Goal: Information Seeking & Learning: Compare options

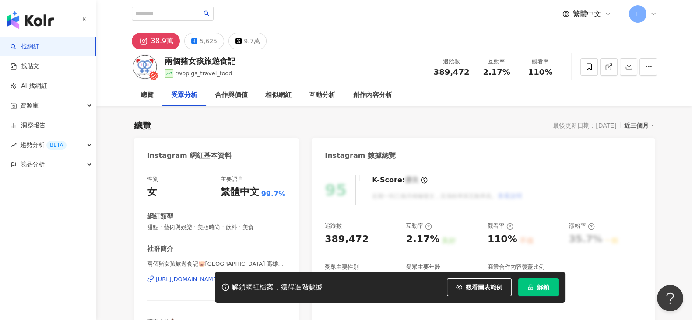
click at [557, 291] on button "解鎖" at bounding box center [538, 288] width 40 height 18
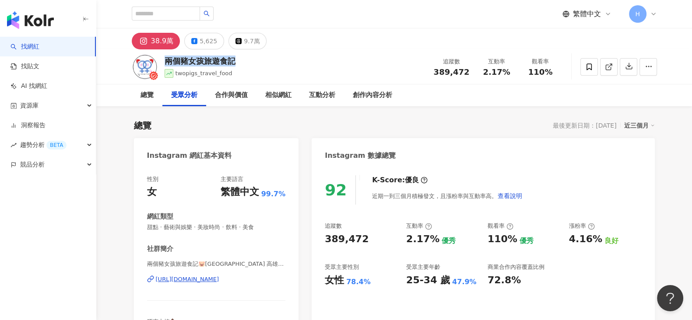
drag, startPoint x: 180, startPoint y: 64, endPoint x: 253, endPoint y: 150, distance: 112.3
click at [243, 67] on div "兩個豬女孩旅遊食記 twopigs_travel_food 追蹤數 389,472 互動率 2.17% 觀看率 110%" at bounding box center [394, 66] width 560 height 35
click at [219, 277] on div "[URL][DOMAIN_NAME]" at bounding box center [187, 280] width 63 height 8
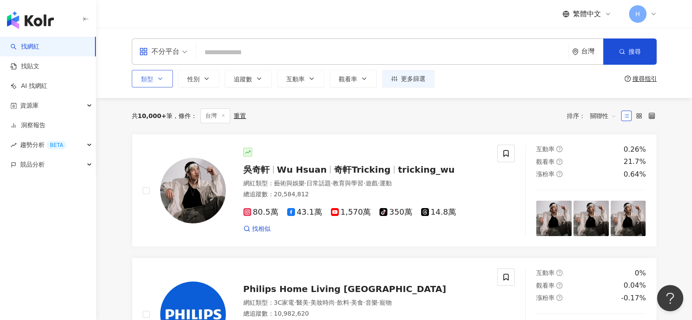
click at [157, 77] on icon "button" at bounding box center [160, 78] width 7 height 7
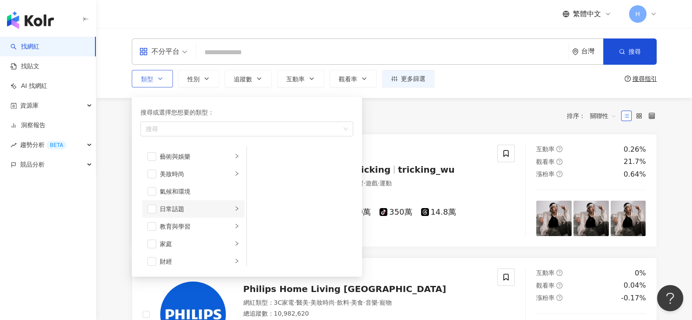
click at [234, 211] on div "button" at bounding box center [236, 209] width 5 height 8
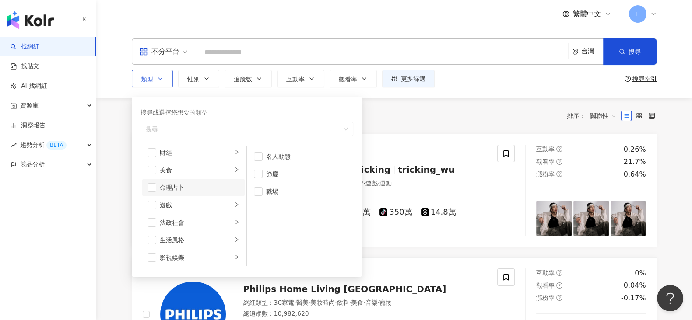
scroll to position [164, 0]
click at [234, 188] on div "button" at bounding box center [236, 185] width 5 height 8
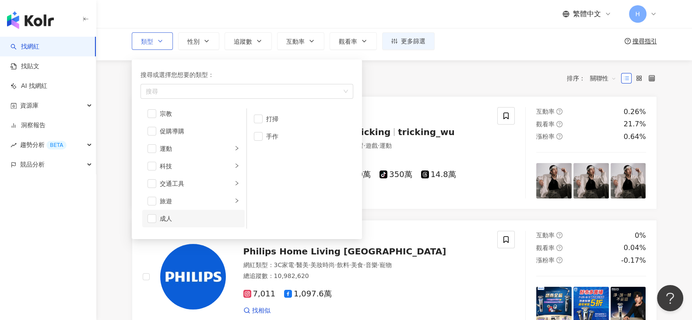
scroll to position [54, 0]
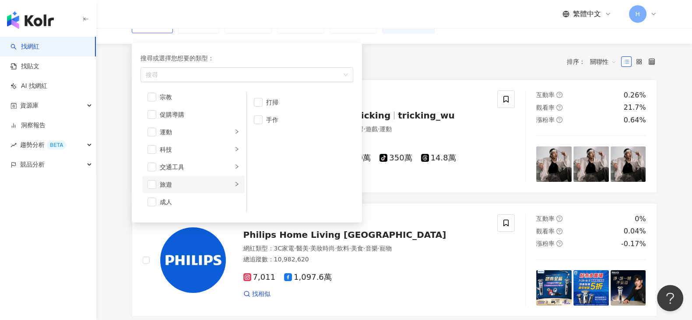
click at [234, 186] on div "button" at bounding box center [236, 185] width 5 height 8
click at [262, 189] on span "button" at bounding box center [258, 190] width 9 height 9
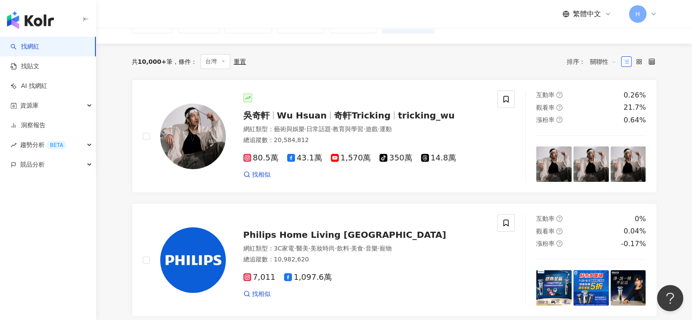
click at [452, 62] on div "共 10,000+ 筆 條件 ： 台灣 重置 排序： 關聯性" at bounding box center [394, 61] width 525 height 15
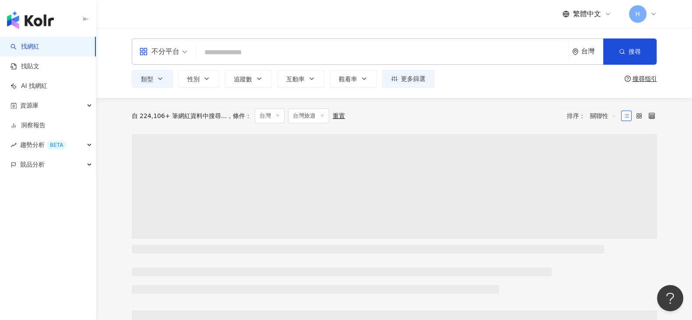
click at [178, 51] on div "不分平台" at bounding box center [159, 52] width 40 height 14
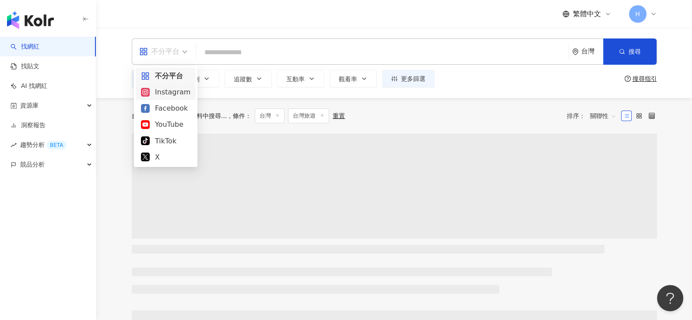
click at [171, 92] on div "Instagram" at bounding box center [165, 92] width 49 height 11
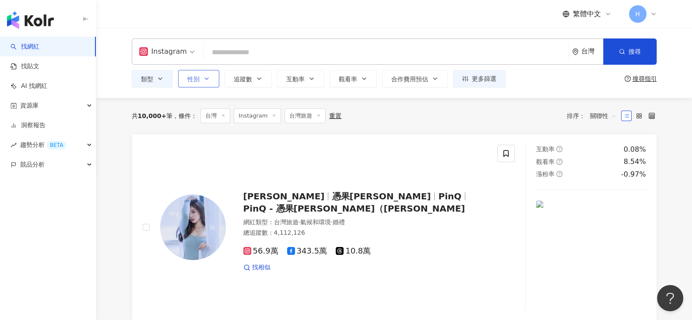
click at [199, 77] on span "性別" at bounding box center [193, 79] width 12 height 7
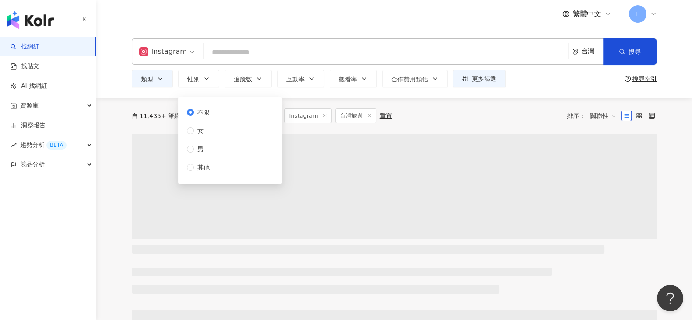
click at [450, 127] on div "自 11,435+ 筆網紅資料中搜尋... 條件 ： 台灣 Instagram 台灣旅遊 重置 排序： 關聯性" at bounding box center [394, 116] width 525 height 36
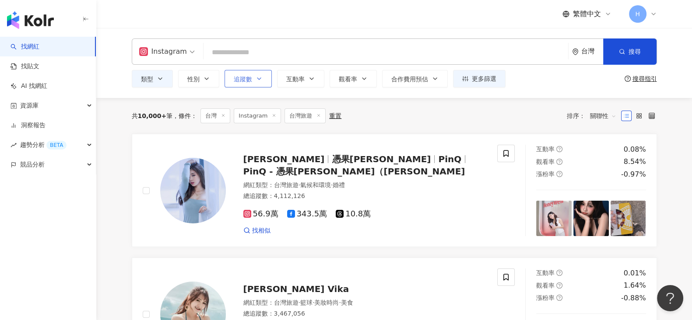
click at [253, 77] on button "追蹤數" at bounding box center [247, 79] width 47 height 18
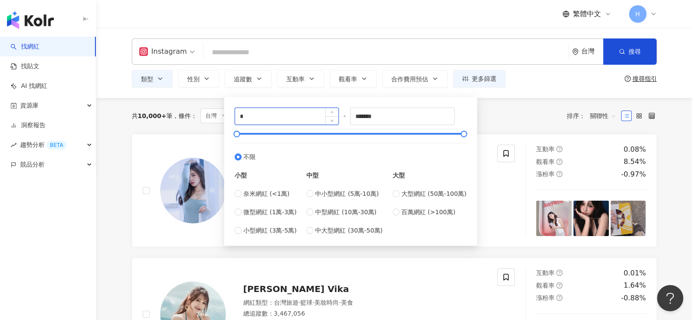
click at [258, 117] on input "*" at bounding box center [287, 116] width 104 height 17
type input "******"
drag, startPoint x: 392, startPoint y: 118, endPoint x: 345, endPoint y: 116, distance: 46.8
click at [345, 116] on div "****** - ******* 不限 小型 奈米網紅 (<1萬) 微型網紅 (1萬-3萬) 小型網紅 (3萬-5萬) 中型 中小型網紅 (5萬-10萬) 中…" at bounding box center [351, 172] width 232 height 128
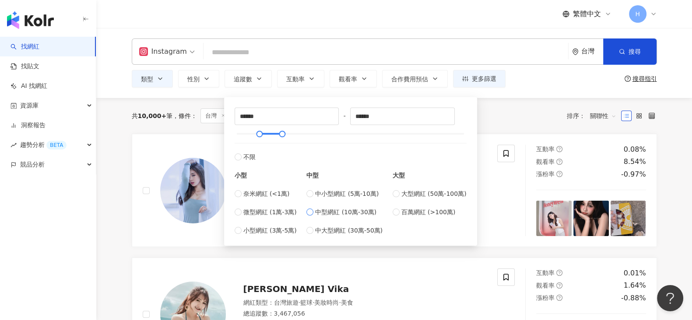
click at [332, 210] on span "中型網紅 (10萬-30萬)" at bounding box center [345, 212] width 61 height 10
type input "******"
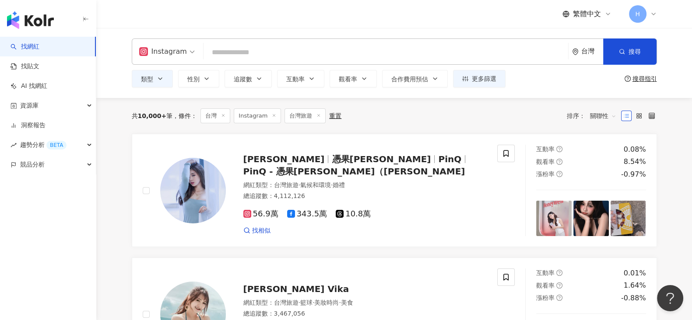
click at [520, 102] on div "共 10,000+ 筆 條件 ： 台灣 Instagram 台灣旅遊 重置 排序： 關聯性" at bounding box center [394, 116] width 525 height 36
drag, startPoint x: 296, startPoint y: 73, endPoint x: 300, endPoint y: 70, distance: 4.7
click at [295, 75] on button "互動率" at bounding box center [300, 79] width 47 height 18
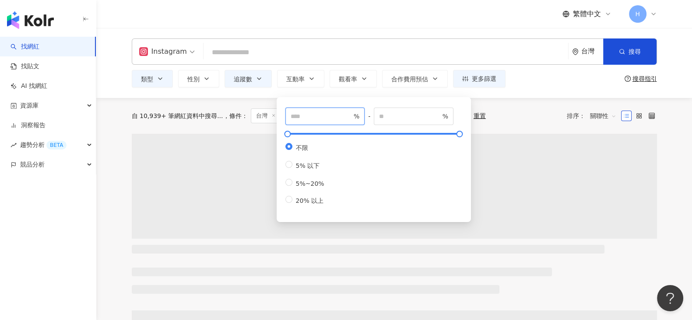
drag, startPoint x: 303, startPoint y: 115, endPoint x: 299, endPoint y: 114, distance: 4.5
click at [302, 115] on input "number" at bounding box center [321, 117] width 61 height 10
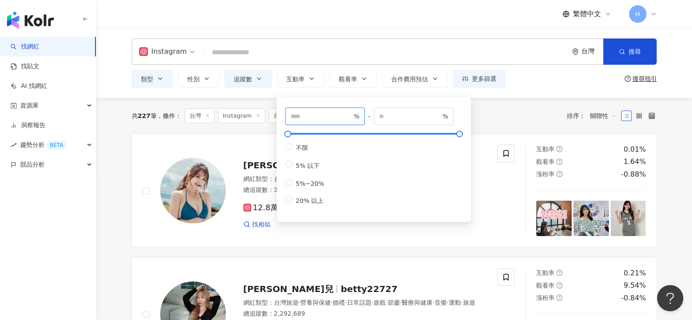
type input "*"
click at [539, 98] on div "共 227 筆 條件 ： 台灣 Instagram 台灣旅遊 追蹤數：100,000-299,999 重置 排序： 關聯性" at bounding box center [394, 116] width 525 height 36
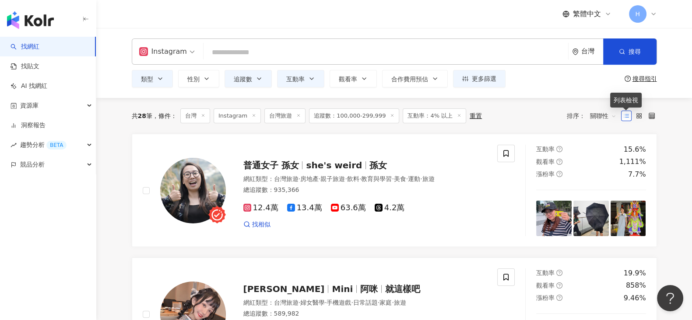
click at [597, 109] on span "關聯性" at bounding box center [603, 116] width 26 height 14
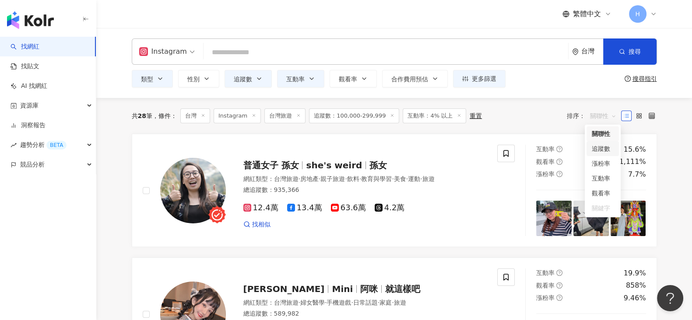
click at [606, 151] on div "追蹤數" at bounding box center [603, 149] width 22 height 10
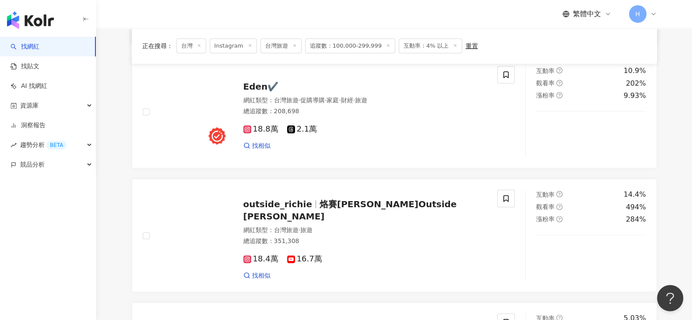
scroll to position [328, 0]
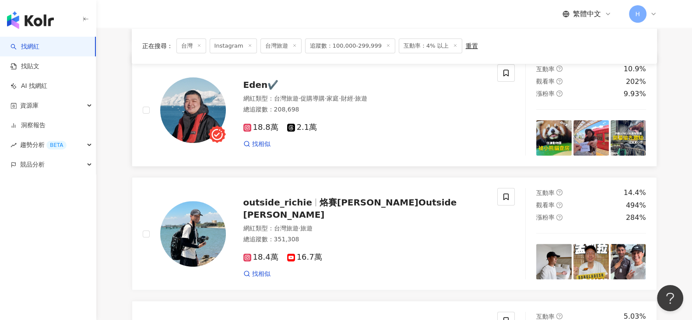
click at [210, 112] on img at bounding box center [193, 110] width 66 height 66
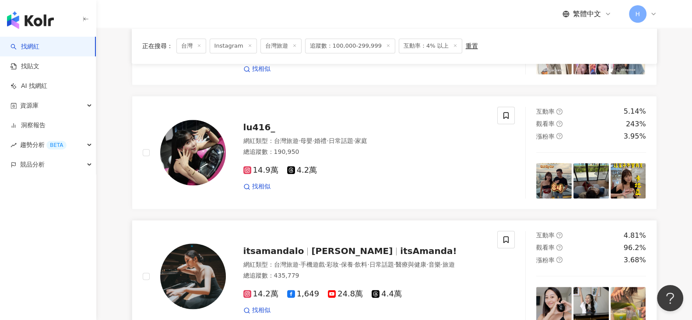
scroll to position [1367, 0]
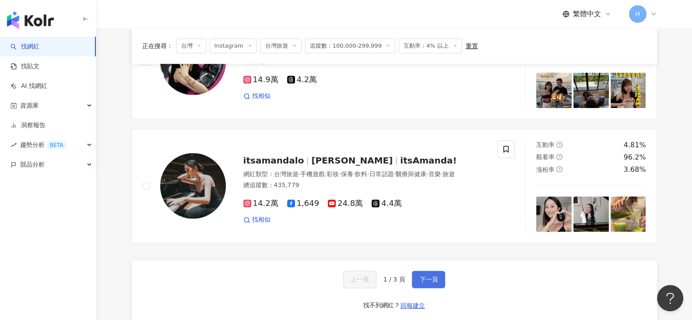
click at [429, 276] on span "下一頁" at bounding box center [428, 279] width 18 height 7
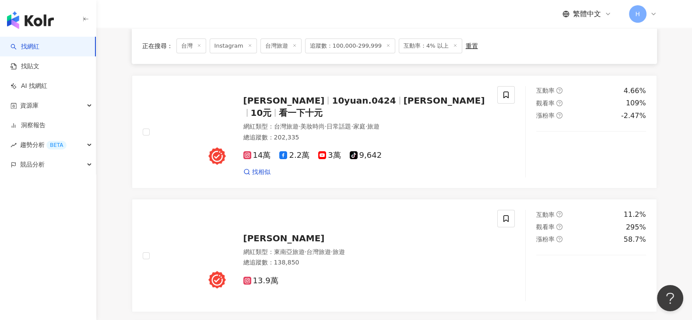
scroll to position [164, 0]
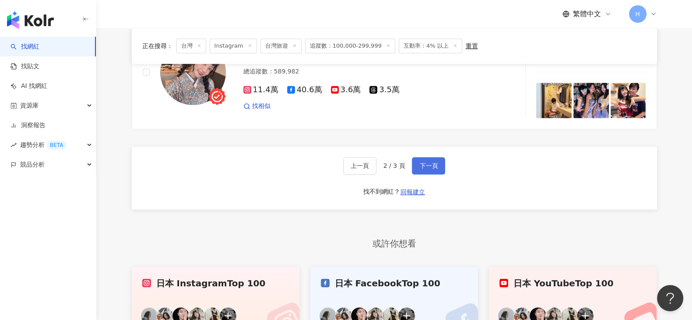
click at [428, 166] on span "下一頁" at bounding box center [428, 165] width 18 height 7
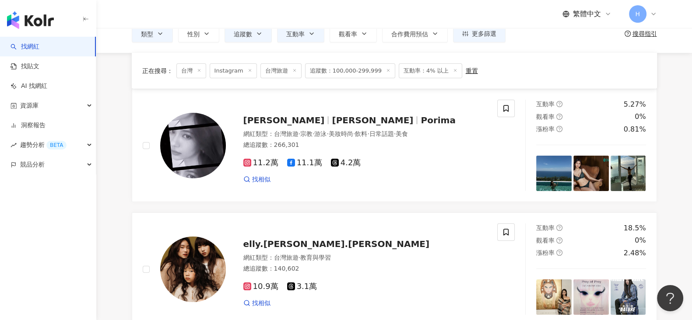
scroll to position [0, 0]
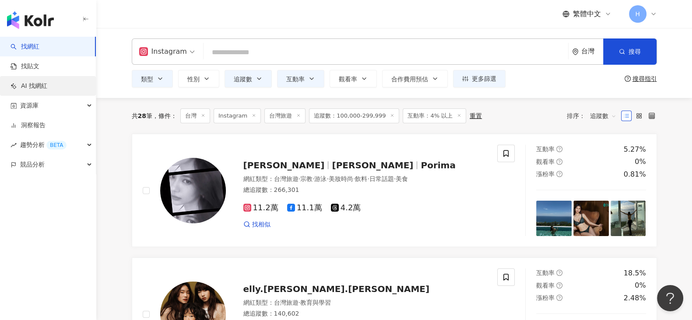
click at [47, 86] on link "AI 找網紅" at bounding box center [29, 86] width 37 height 9
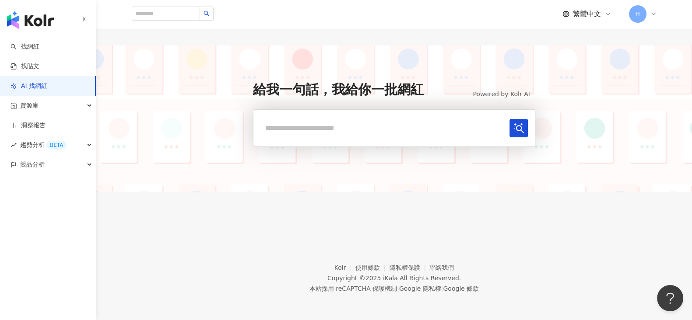
click at [371, 121] on input "text" at bounding box center [382, 128] width 245 height 18
click at [370, 121] on input "******" at bounding box center [382, 128] width 245 height 18
click at [513, 126] on icon "submit" at bounding box center [518, 128] width 11 height 11
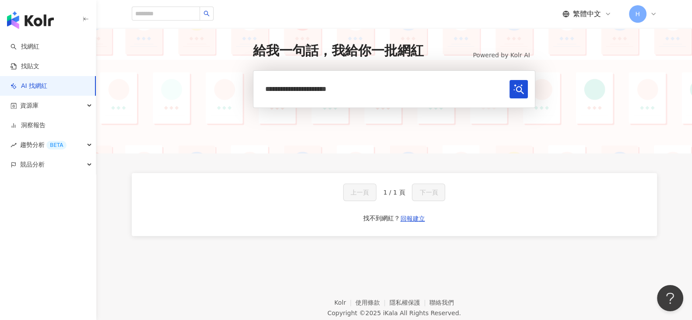
scroll to position [74, 0]
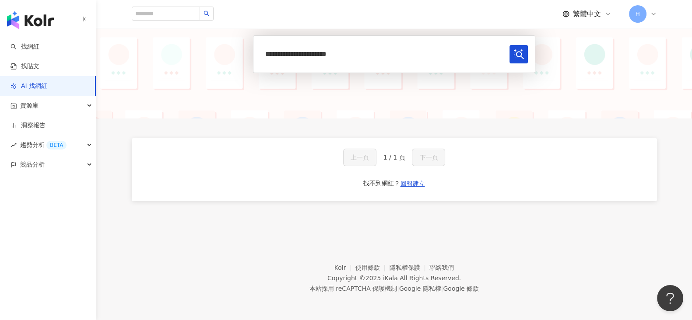
drag, startPoint x: 310, startPoint y: 53, endPoint x: 490, endPoint y: 44, distance: 180.5
click at [474, 42] on form "**********" at bounding box center [394, 54] width 282 height 38
click at [510, 59] on button "submit" at bounding box center [518, 54] width 18 height 18
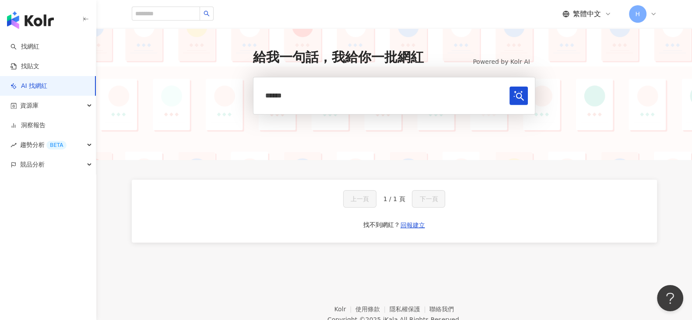
scroll to position [0, 0]
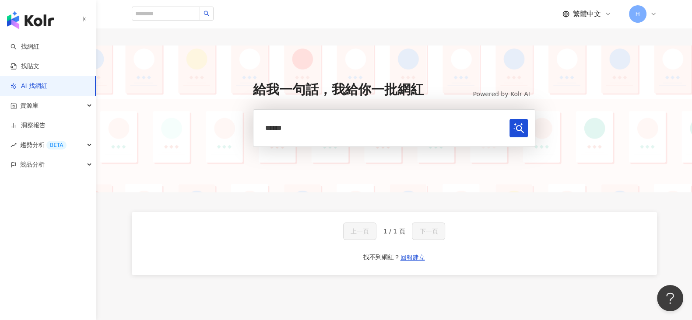
click at [271, 130] on input "******" at bounding box center [382, 128] width 245 height 18
click at [284, 131] on input "******" at bounding box center [382, 128] width 245 height 18
click at [509, 119] on button "submit" at bounding box center [518, 128] width 18 height 18
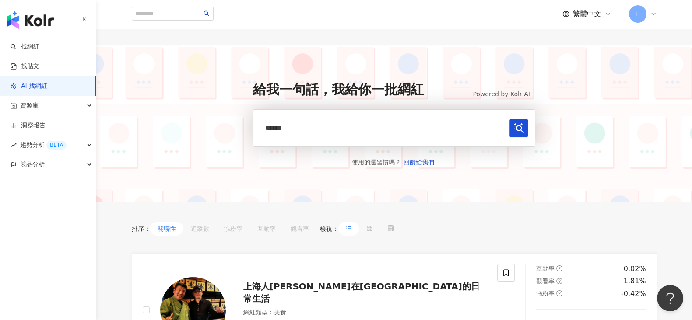
click at [266, 128] on input "******" at bounding box center [382, 128] width 245 height 18
type input "*********"
click at [509, 119] on button "submit" at bounding box center [518, 128] width 18 height 18
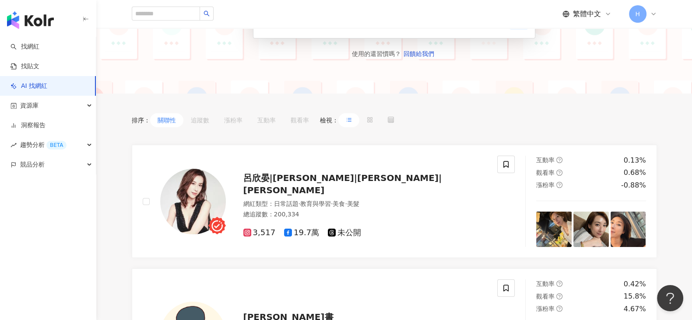
scroll to position [109, 0]
click at [207, 120] on button "追蹤數" at bounding box center [199, 120] width 33 height 14
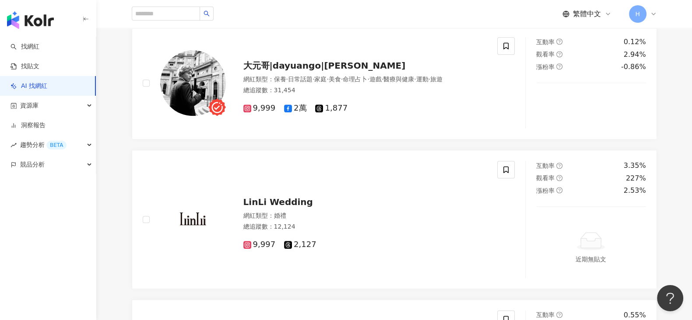
scroll to position [1421, 0]
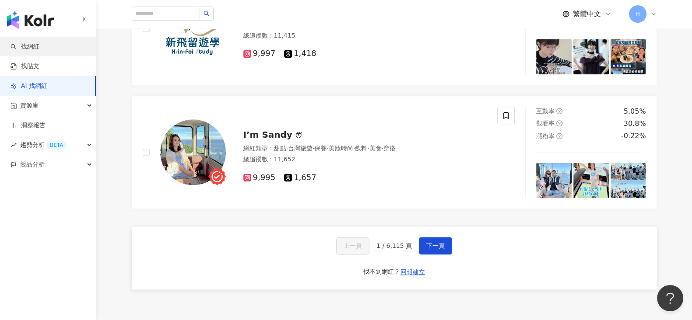
click at [39, 46] on link "找網紅" at bounding box center [25, 46] width 29 height 9
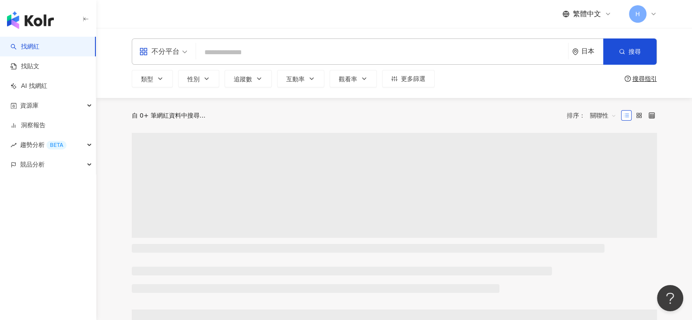
click at [167, 54] on div "不分平台" at bounding box center [159, 52] width 40 height 14
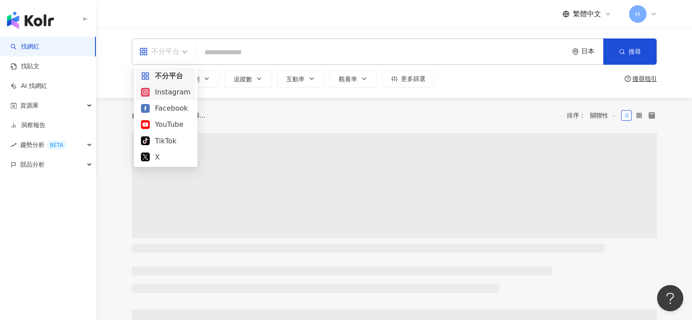
click at [173, 94] on div "Instagram" at bounding box center [165, 92] width 49 height 11
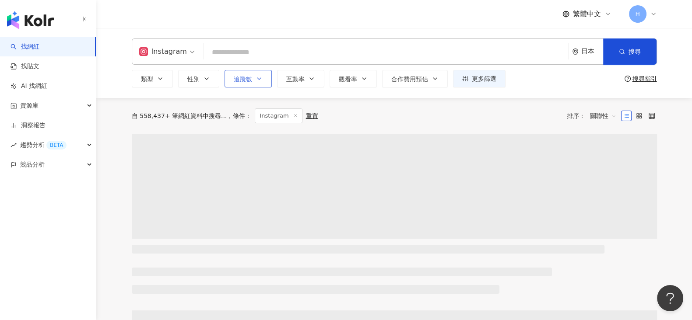
click at [247, 80] on span "追蹤數" at bounding box center [243, 79] width 18 height 7
click at [576, 60] on div "日本" at bounding box center [587, 51] width 31 height 25
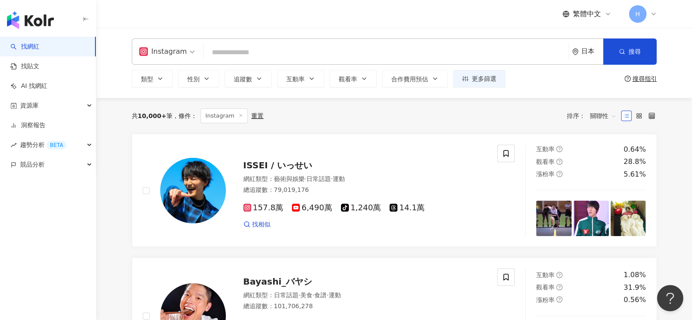
click at [581, 49] on div "日本" at bounding box center [592, 51] width 22 height 7
click at [584, 48] on div "日本" at bounding box center [592, 51] width 22 height 7
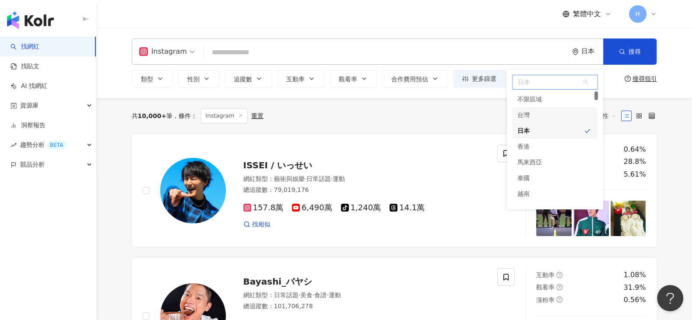
click at [537, 113] on div "台灣" at bounding box center [555, 115] width 86 height 16
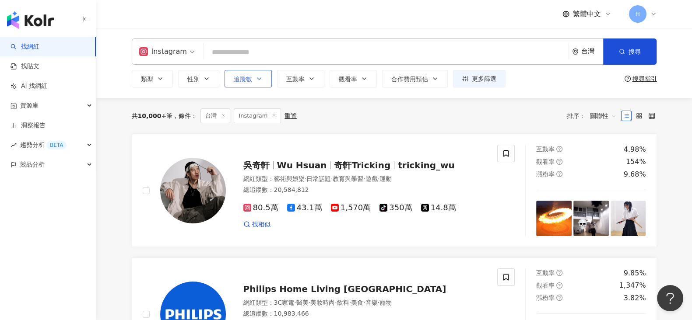
click at [245, 77] on span "追蹤數" at bounding box center [243, 79] width 18 height 7
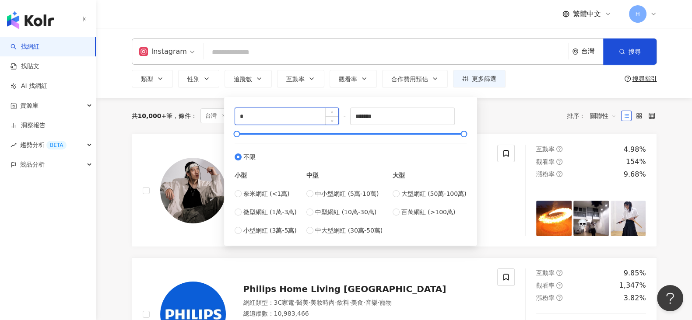
drag, startPoint x: 254, startPoint y: 115, endPoint x: 249, endPoint y: 119, distance: 6.8
click at [247, 116] on input "*" at bounding box center [287, 116] width 104 height 17
type input "******"
drag, startPoint x: 403, startPoint y: 115, endPoint x: 350, endPoint y: 115, distance: 52.9
click at [350, 115] on div "****** - ******* 不限 小型 奈米網紅 (<1萬) 微型網紅 (1萬-3萬) 小型網紅 (3萬-5萬) 中型 中小型網紅 (5萬-10萬) 中…" at bounding box center [351, 172] width 232 height 128
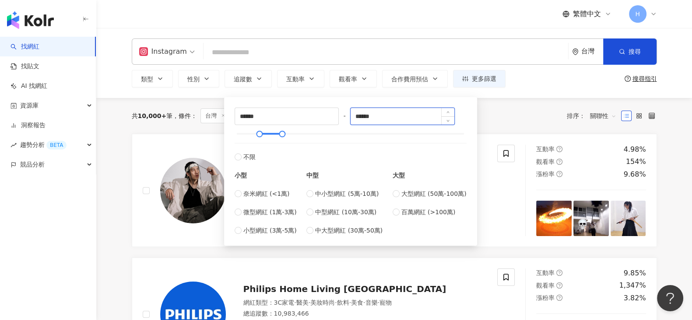
drag, startPoint x: 379, startPoint y: 118, endPoint x: 354, endPoint y: 115, distance: 25.2
click at [354, 115] on input "******" at bounding box center [402, 116] width 104 height 17
click at [346, 216] on span "中型網紅 (10萬-30萬)" at bounding box center [345, 212] width 61 height 10
type input "******"
click at [518, 106] on div "共 10,000+ 筆 條件 ： 台灣 Instagram 重置 排序： 關聯性" at bounding box center [394, 116] width 525 height 36
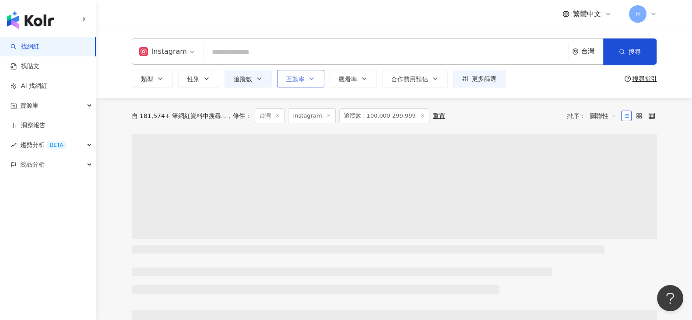
click at [303, 78] on span "互動率" at bounding box center [295, 79] width 18 height 7
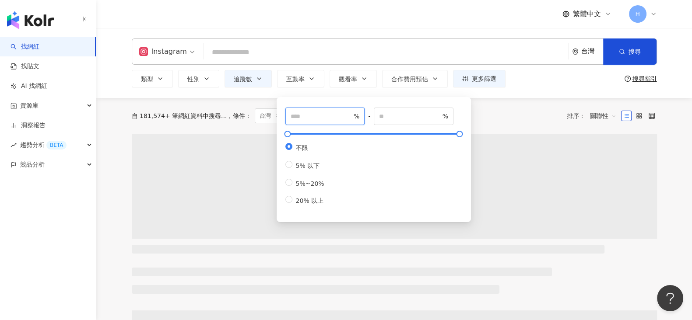
click at [318, 113] on input "number" at bounding box center [321, 117] width 61 height 10
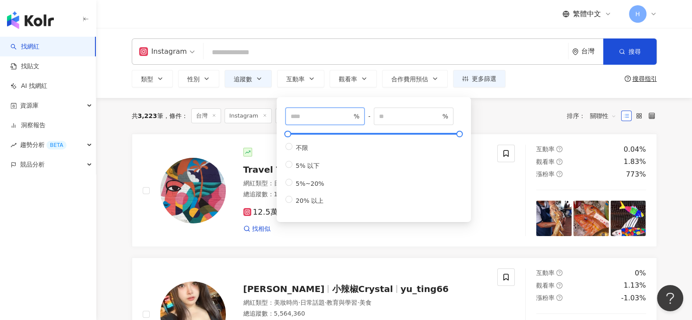
type input "*"
click at [529, 115] on div "共 3,223 筆 條件 ： 台灣 Instagram 追蹤數：100,000-299,999 重置 排序： 關聯性" at bounding box center [394, 116] width 525 height 15
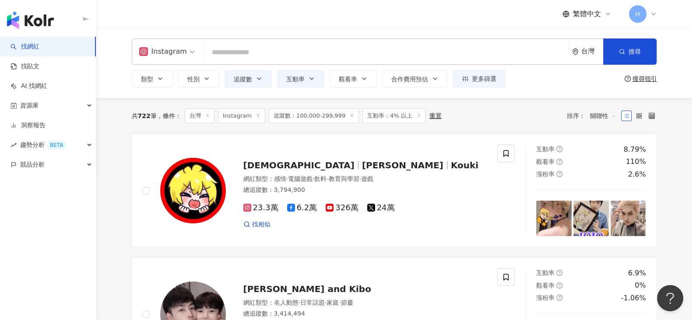
click at [595, 117] on span "關聯性" at bounding box center [603, 116] width 26 height 14
click at [602, 149] on div "追蹤數" at bounding box center [603, 149] width 22 height 10
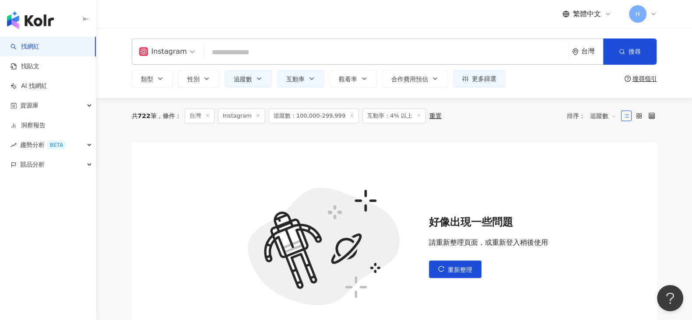
click at [601, 117] on span "追蹤數" at bounding box center [603, 116] width 26 height 14
click at [602, 144] on div "追蹤數" at bounding box center [603, 149] width 22 height 10
click at [454, 270] on span "重新整理" at bounding box center [460, 269] width 25 height 7
click at [459, 269] on span "重新整理" at bounding box center [460, 269] width 25 height 7
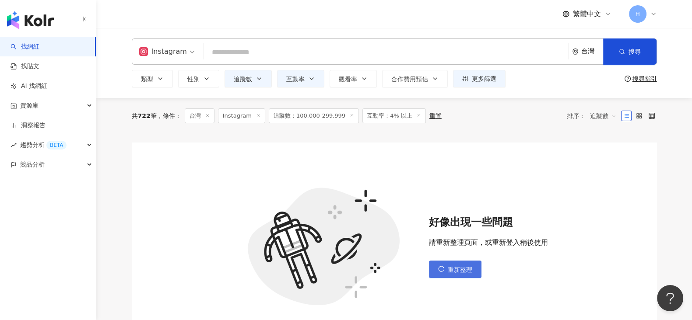
click at [459, 269] on span "重新整理" at bounding box center [460, 269] width 25 height 7
click at [596, 116] on span "追蹤數" at bounding box center [603, 116] width 26 height 14
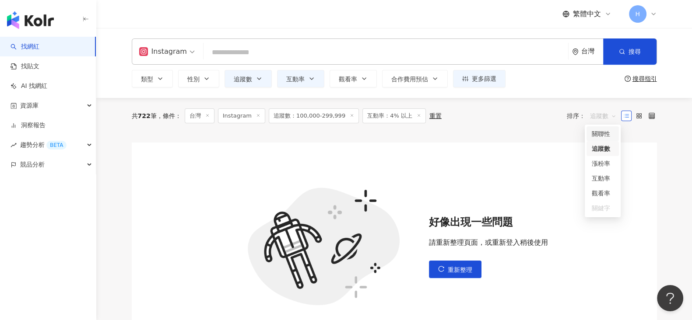
click at [598, 135] on div "關聯性" at bounding box center [603, 134] width 22 height 10
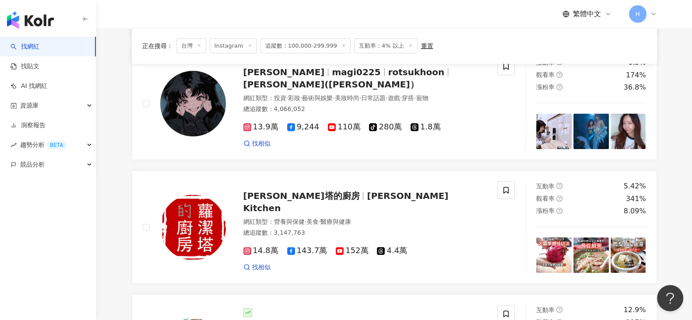
scroll to position [382, 0]
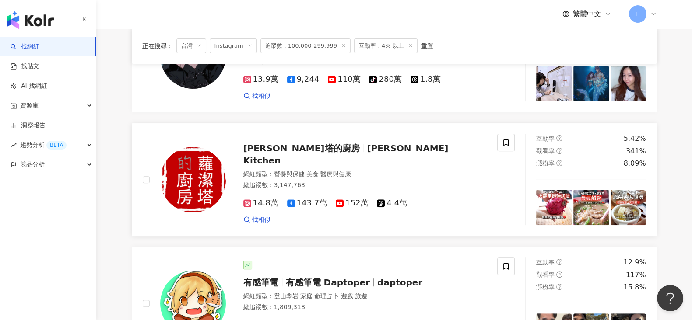
click at [369, 170] on div "網紅類型 ： 營養與保健 · 美食 · 醫療與健康" at bounding box center [365, 174] width 244 height 9
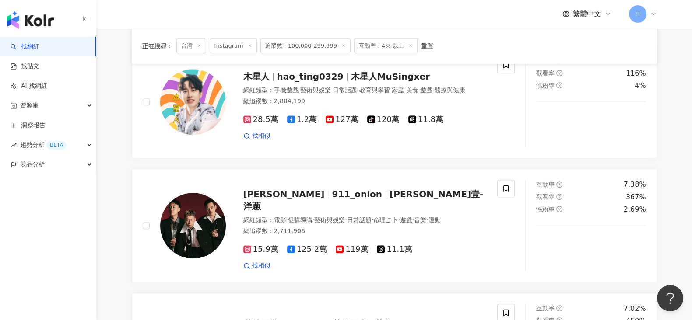
scroll to position [1367, 0]
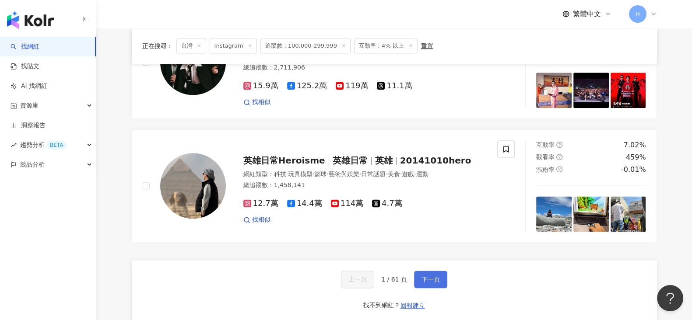
click at [431, 276] on span "下一頁" at bounding box center [430, 279] width 18 height 7
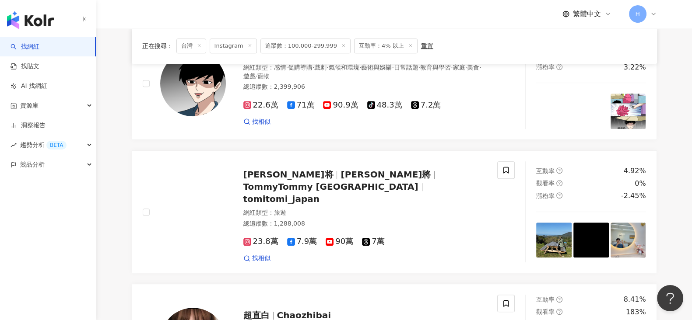
scroll to position [711, 0]
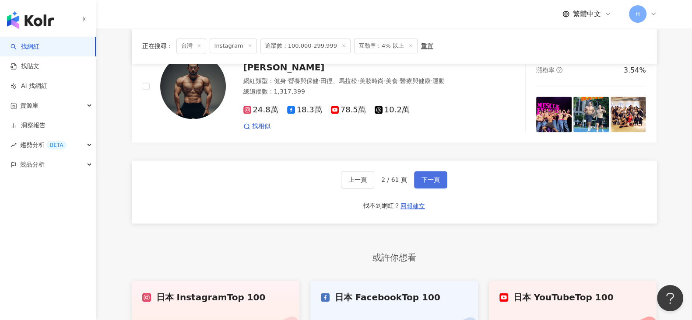
click at [432, 176] on span "下一頁" at bounding box center [430, 179] width 18 height 7
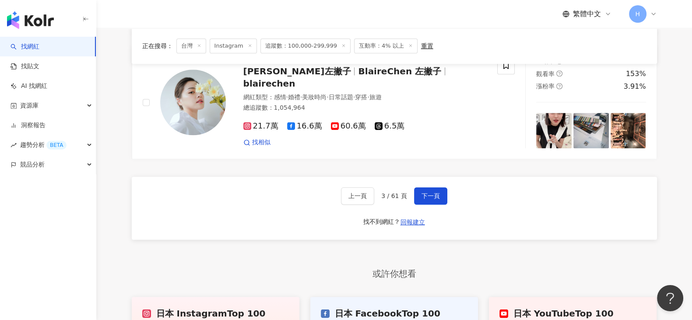
scroll to position [1508, 0]
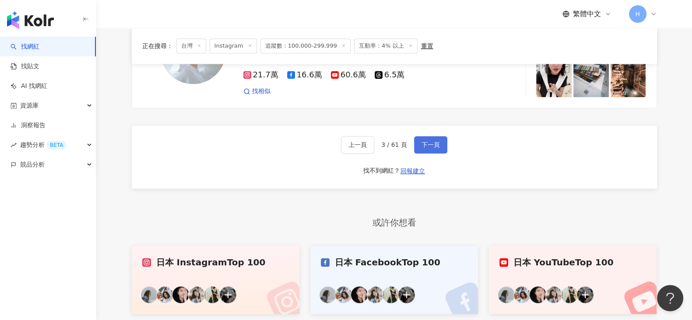
click at [441, 137] on button "下一頁" at bounding box center [430, 145] width 33 height 18
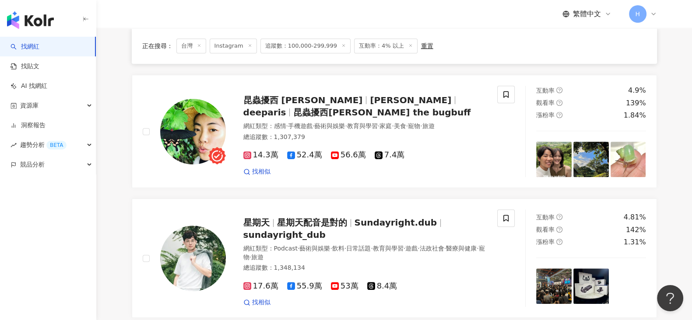
scroll to position [1520, 0]
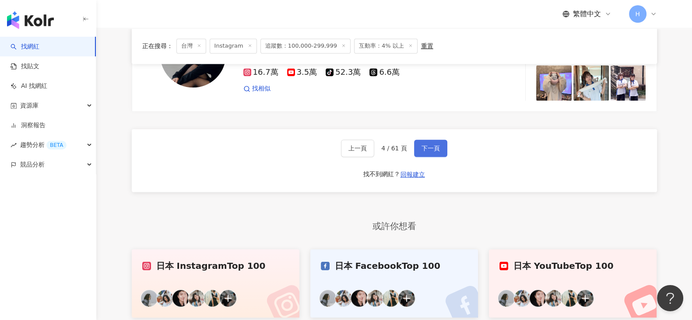
click at [441, 140] on button "下一頁" at bounding box center [430, 149] width 33 height 18
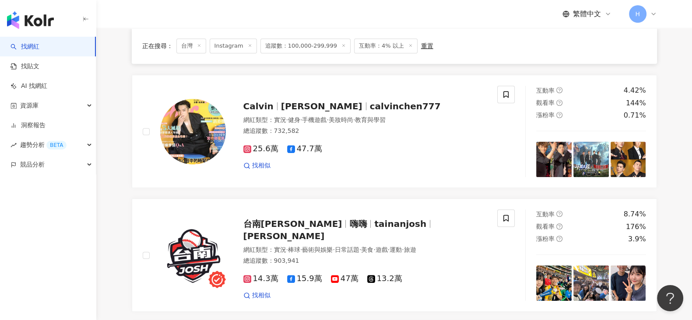
scroll to position [1508, 0]
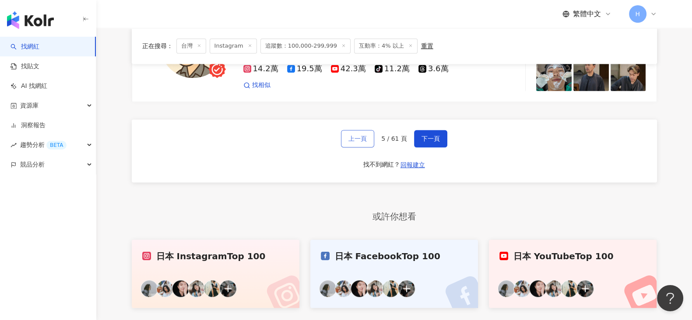
click at [356, 137] on span "上一頁" at bounding box center [357, 138] width 18 height 7
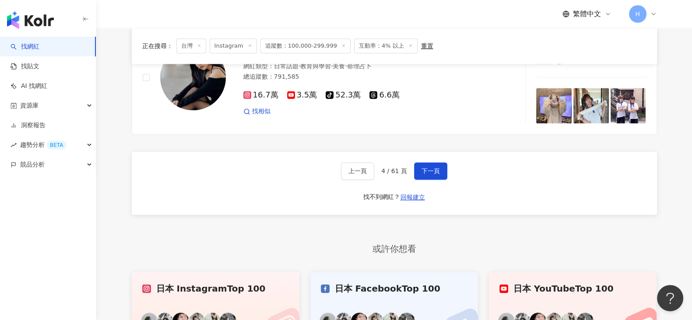
scroll to position [1492, 0]
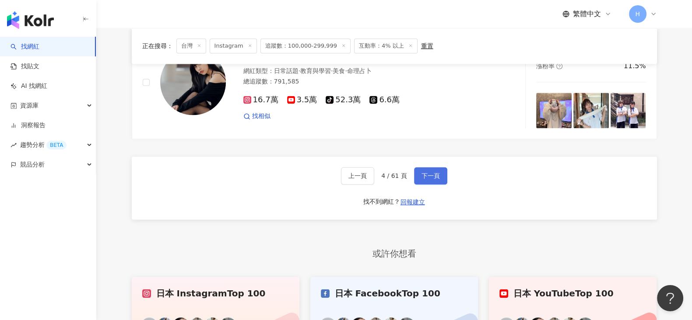
click at [440, 167] on button "下一頁" at bounding box center [430, 176] width 33 height 18
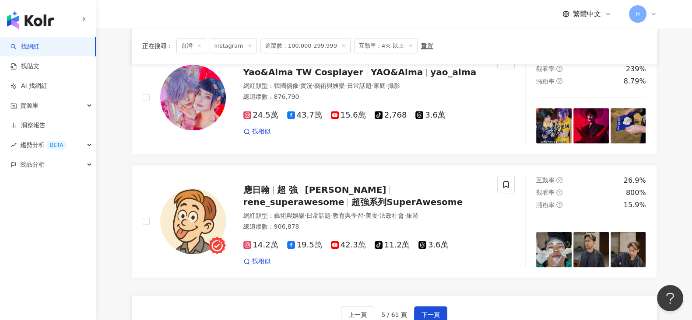
scroll to position [1385, 0]
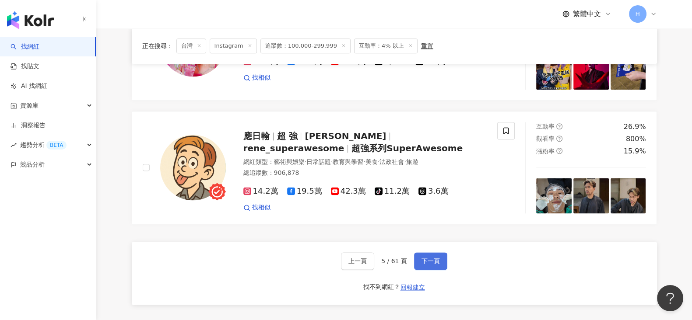
click at [435, 260] on span "下一頁" at bounding box center [430, 261] width 18 height 7
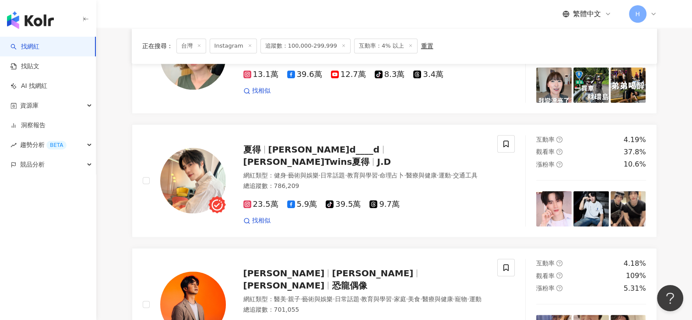
scroll to position [1421, 0]
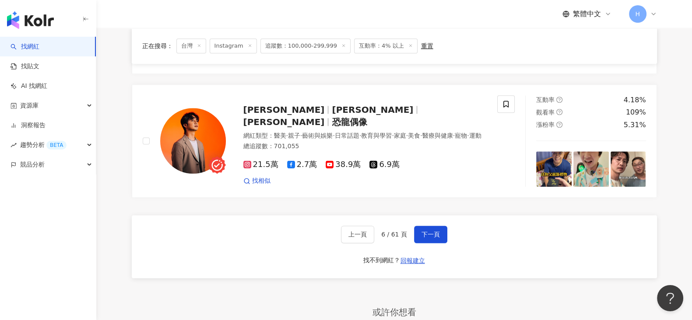
click at [446, 227] on div "上一頁 6 / 61 頁 下一頁 找不到網紅？ 回報建立" at bounding box center [394, 246] width 525 height 63
click at [434, 226] on button "下一頁" at bounding box center [430, 235] width 33 height 18
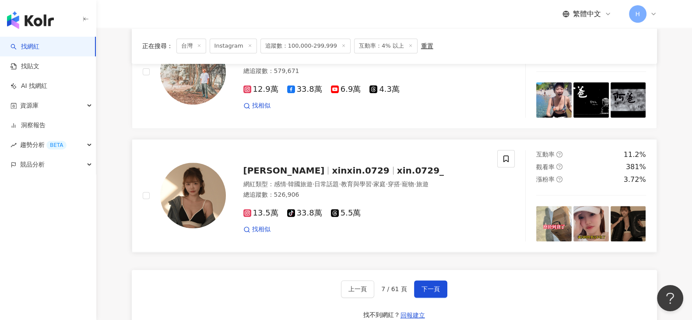
scroll to position [1377, 0]
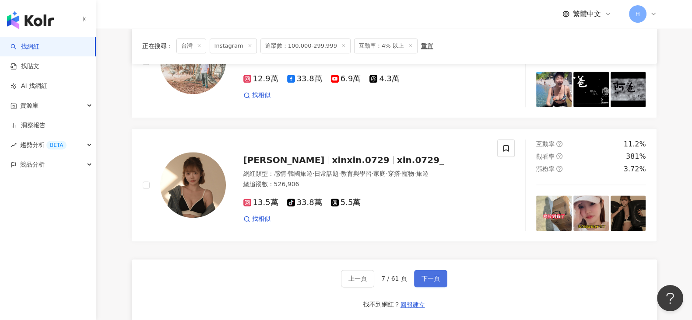
click at [421, 275] on span "下一頁" at bounding box center [430, 278] width 18 height 7
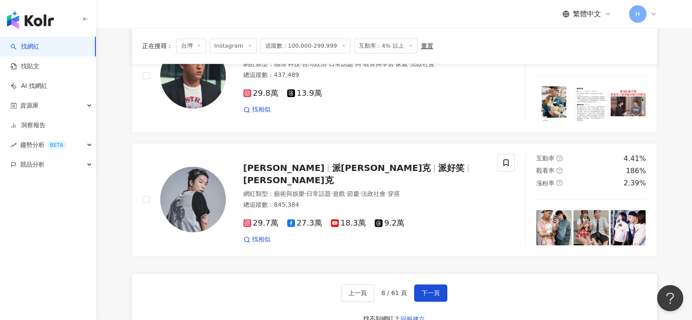
scroll to position [1376, 0]
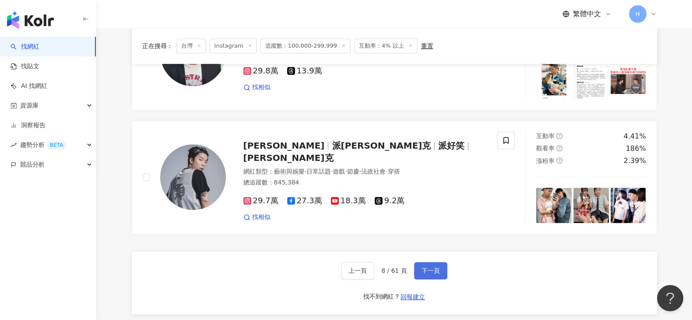
click at [441, 264] on button "下一頁" at bounding box center [430, 271] width 33 height 18
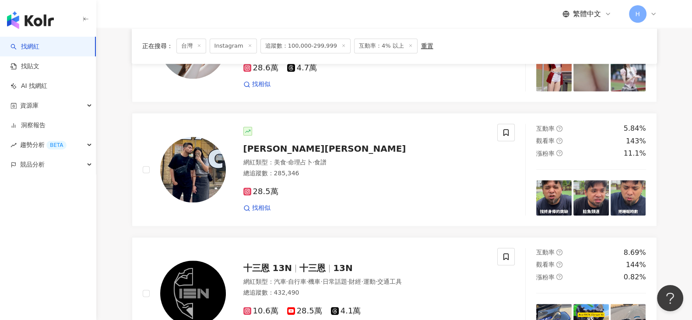
scroll to position [1423, 0]
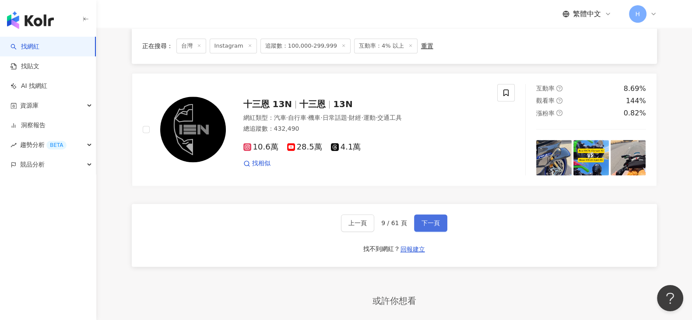
click at [422, 220] on span "下一頁" at bounding box center [430, 223] width 18 height 7
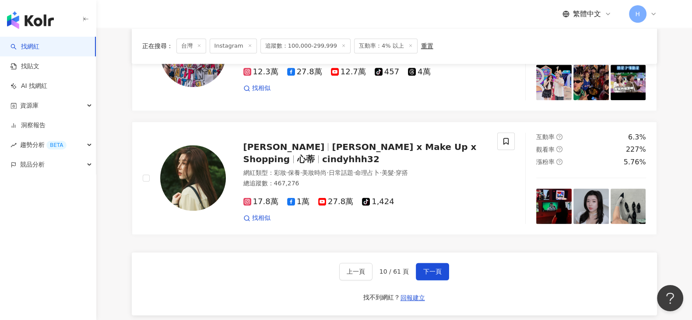
scroll to position [1476, 0]
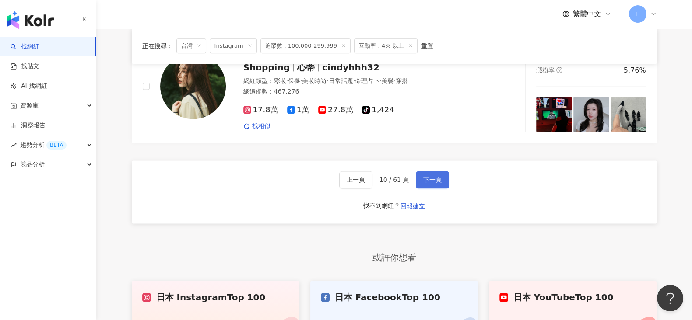
click at [426, 176] on span "下一頁" at bounding box center [432, 179] width 18 height 7
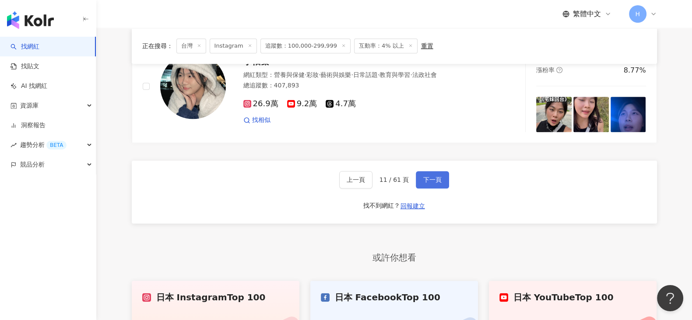
click at [429, 176] on span "下一頁" at bounding box center [432, 179] width 18 height 7
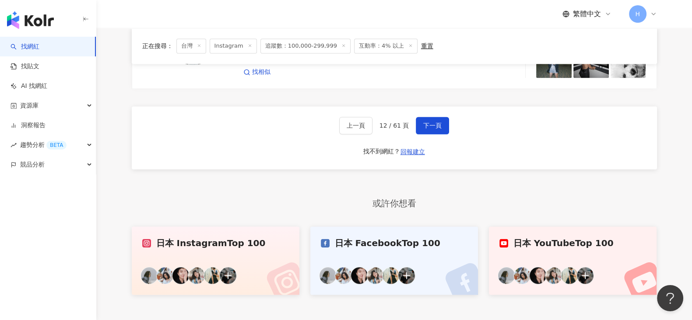
scroll to position [1499, 0]
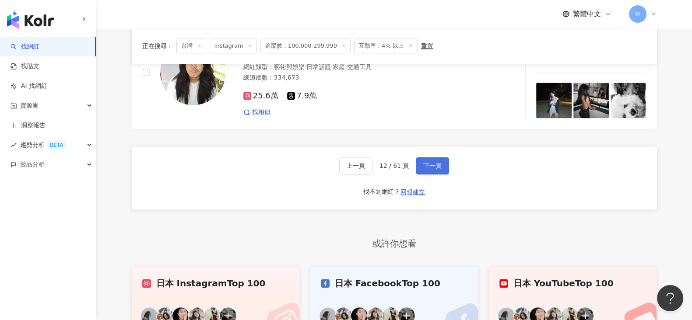
click at [431, 165] on span "下一頁" at bounding box center [432, 165] width 18 height 7
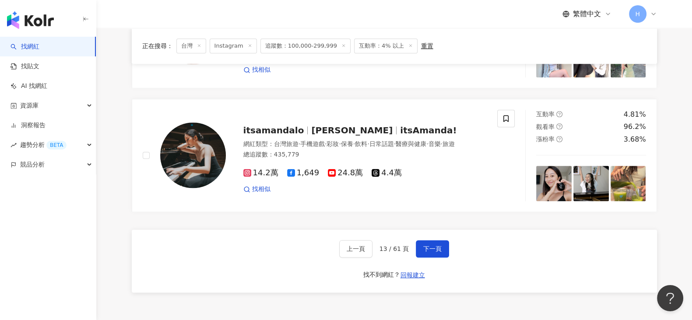
scroll to position [1476, 0]
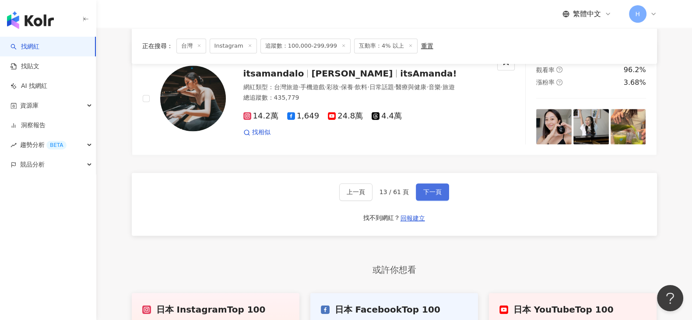
click at [419, 183] on button "下一頁" at bounding box center [432, 192] width 33 height 18
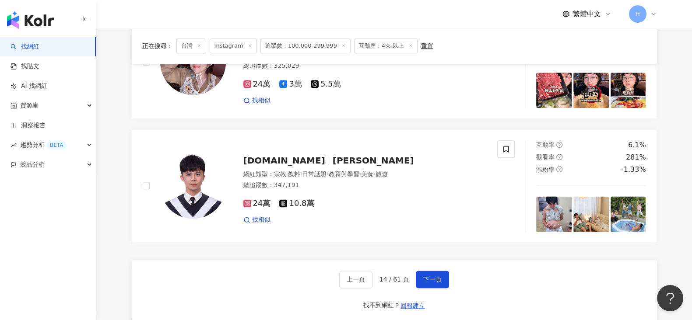
scroll to position [1367, 0]
click at [438, 279] on span "下一頁" at bounding box center [432, 279] width 18 height 7
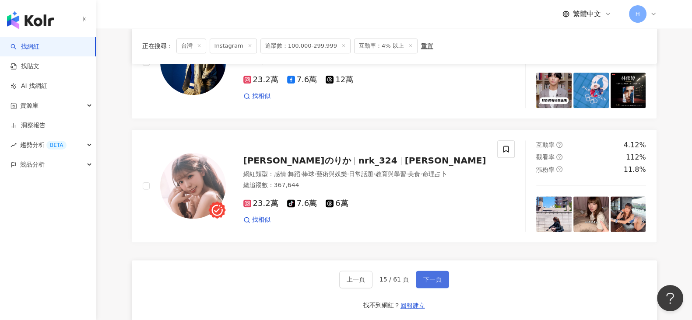
click at [433, 276] on span "下一頁" at bounding box center [432, 279] width 18 height 7
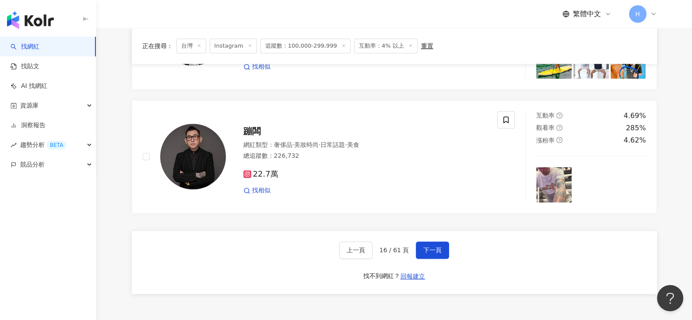
scroll to position [1421, 0]
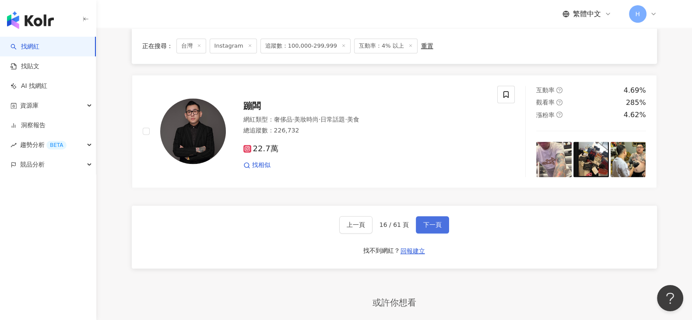
click at [437, 221] on span "下一頁" at bounding box center [432, 224] width 18 height 7
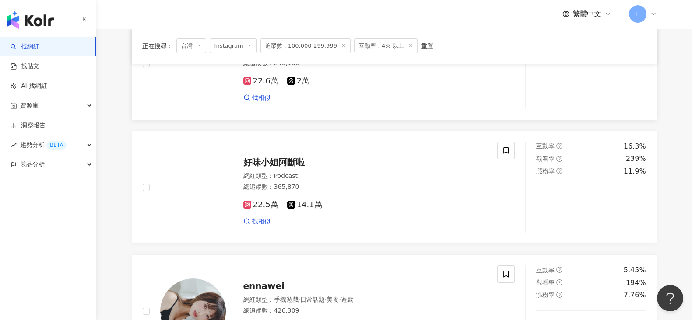
scroll to position [0, 0]
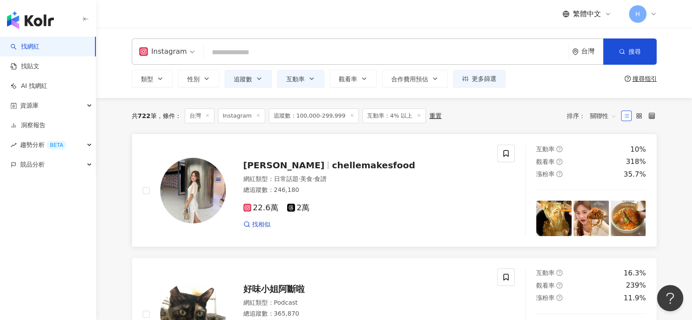
click at [199, 198] on img at bounding box center [193, 191] width 66 height 66
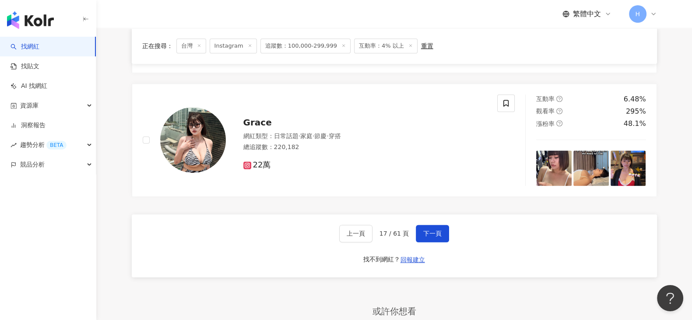
scroll to position [1531, 0]
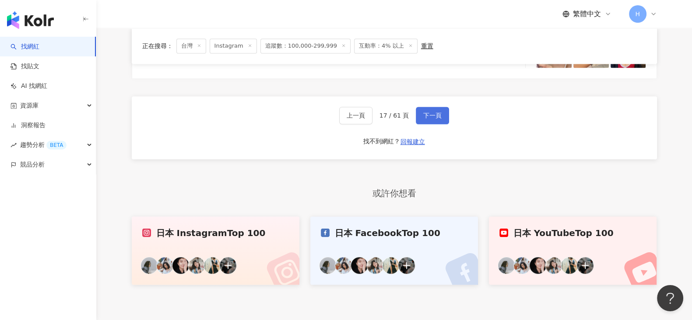
click at [441, 114] on button "下一頁" at bounding box center [432, 116] width 33 height 18
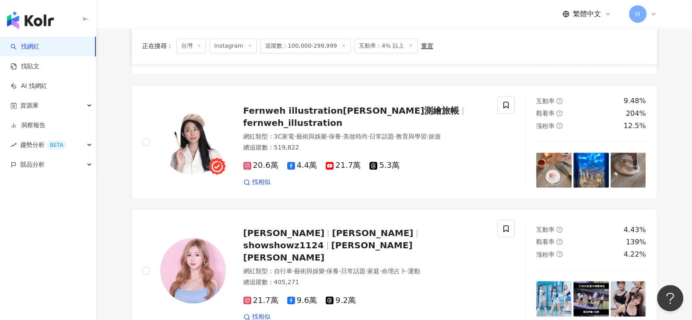
scroll to position [1476, 0]
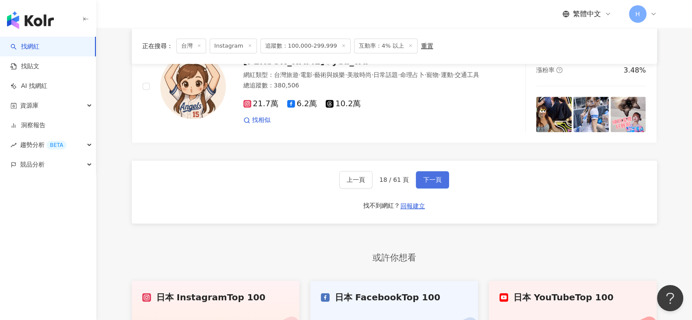
click at [440, 176] on span "下一頁" at bounding box center [432, 179] width 18 height 7
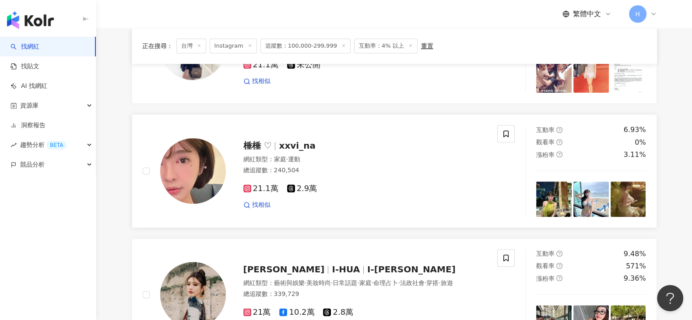
scroll to position [1421, 0]
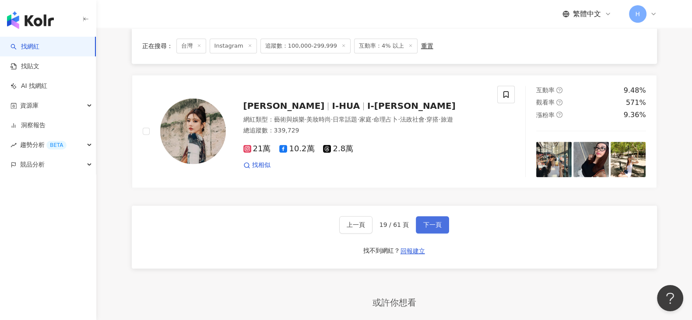
click at [428, 216] on button "下一頁" at bounding box center [432, 225] width 33 height 18
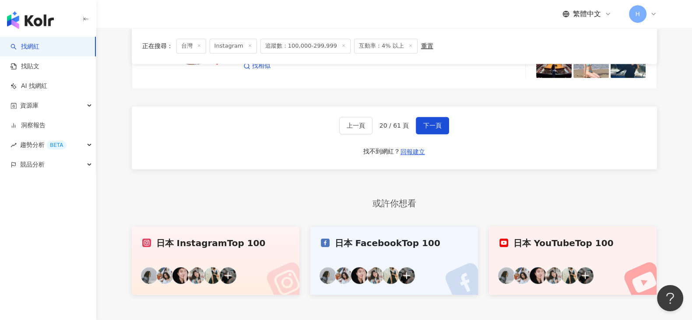
scroll to position [1531, 0]
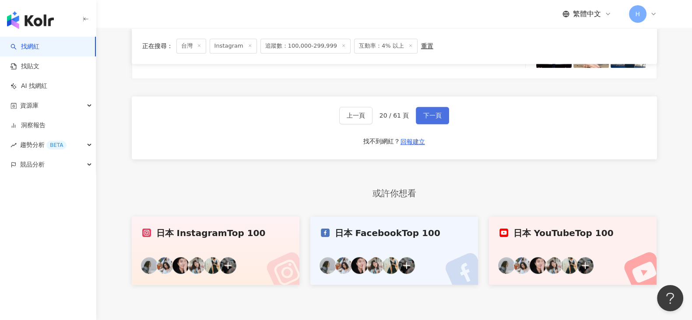
click at [429, 112] on span "下一頁" at bounding box center [432, 115] width 18 height 7
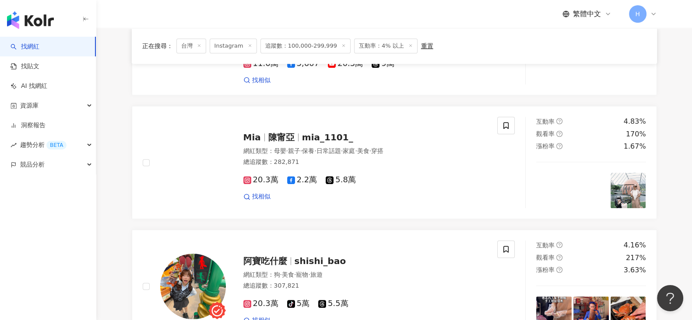
scroll to position [1258, 0]
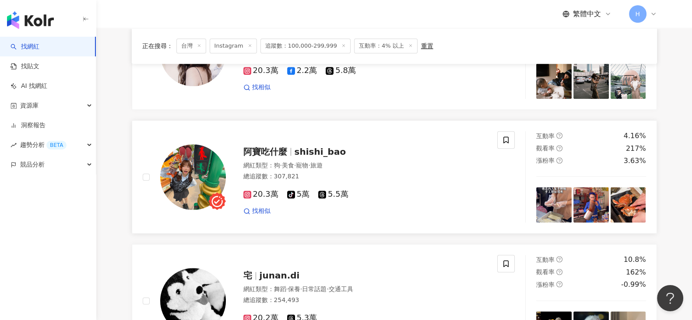
click at [381, 161] on div "網紅類型 ： 狗 · 美食 · 寵物 · 旅遊" at bounding box center [365, 165] width 244 height 9
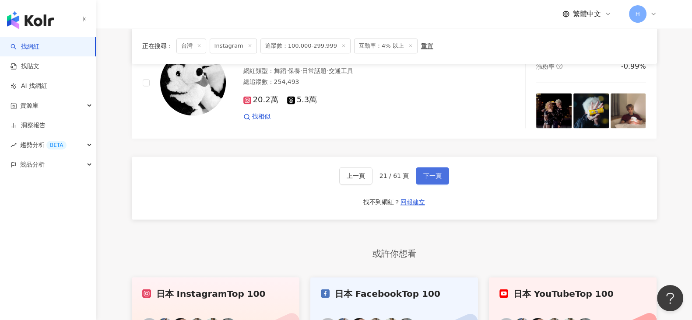
click at [445, 167] on button "下一頁" at bounding box center [432, 176] width 33 height 18
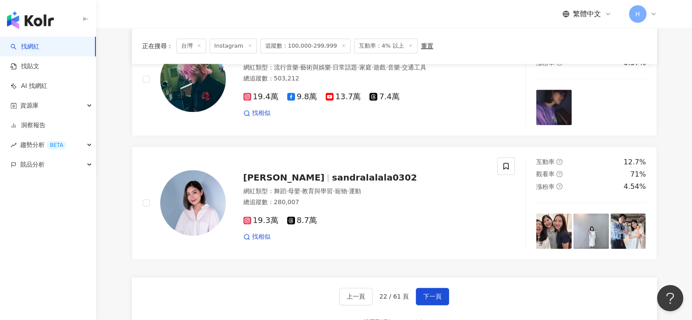
scroll to position [1417, 0]
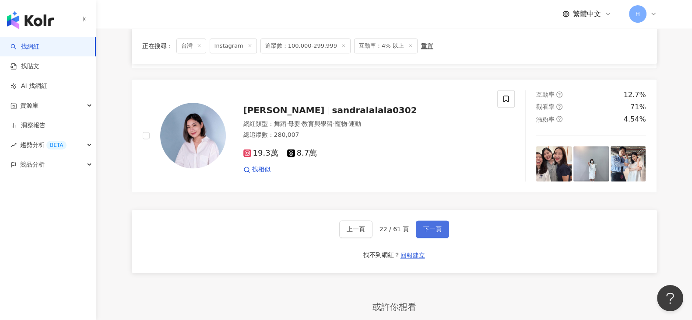
click at [421, 221] on button "下一頁" at bounding box center [432, 230] width 33 height 18
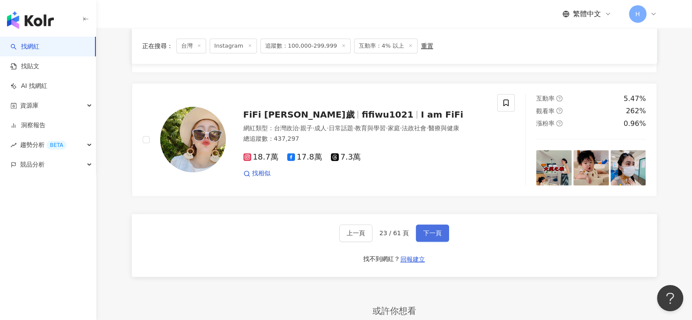
scroll to position [1421, 0]
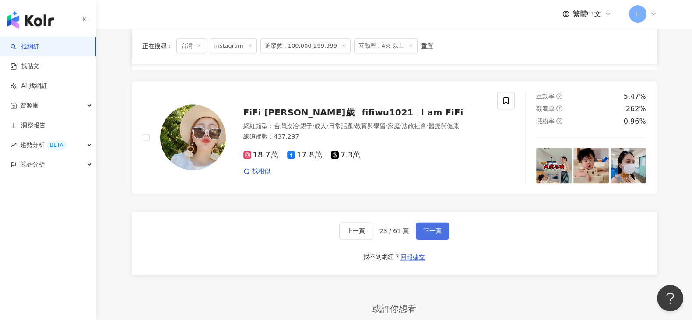
click at [439, 222] on button "下一頁" at bounding box center [432, 231] width 33 height 18
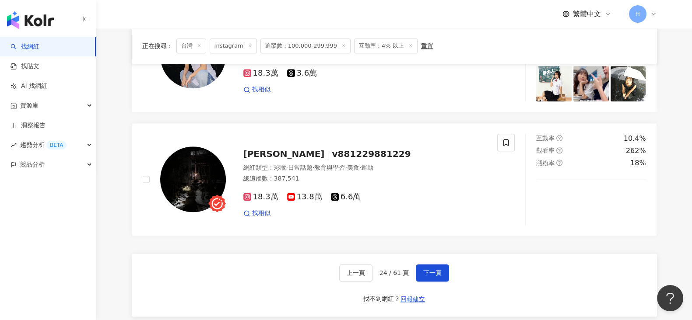
scroll to position [1428, 0]
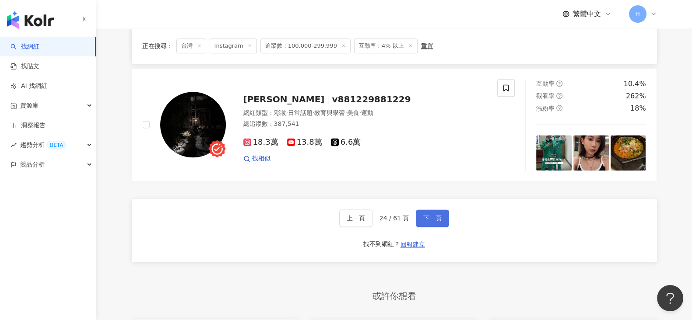
click at [430, 218] on span "下一頁" at bounding box center [432, 218] width 18 height 7
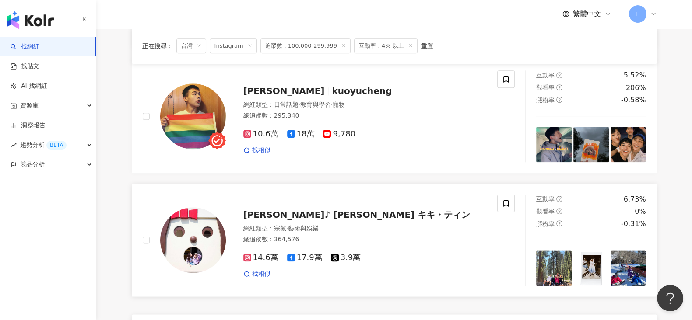
scroll to position [1421, 0]
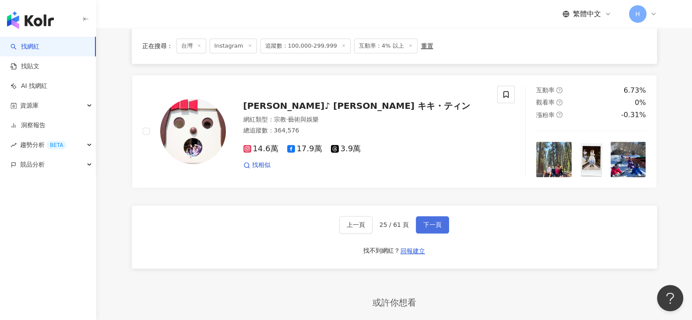
click at [439, 221] on span "下一頁" at bounding box center [432, 224] width 18 height 7
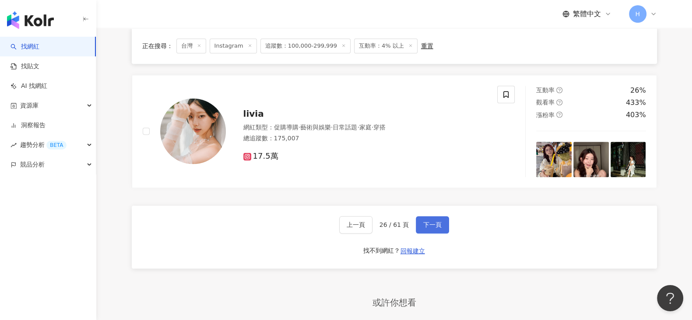
click at [429, 229] on button "下一頁" at bounding box center [432, 225] width 33 height 18
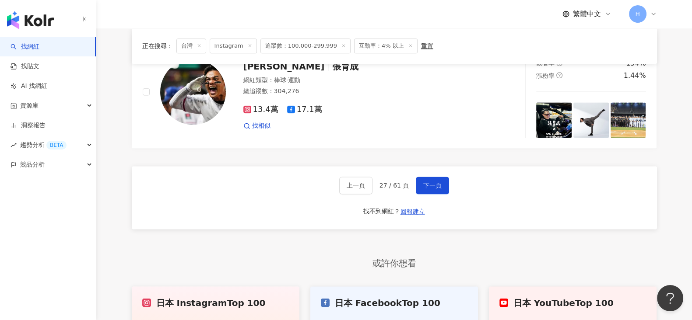
scroll to position [1461, 0]
click at [431, 182] on span "下一頁" at bounding box center [432, 185] width 18 height 7
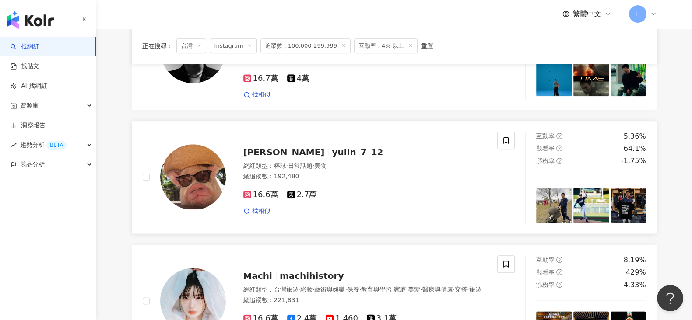
scroll to position [1367, 0]
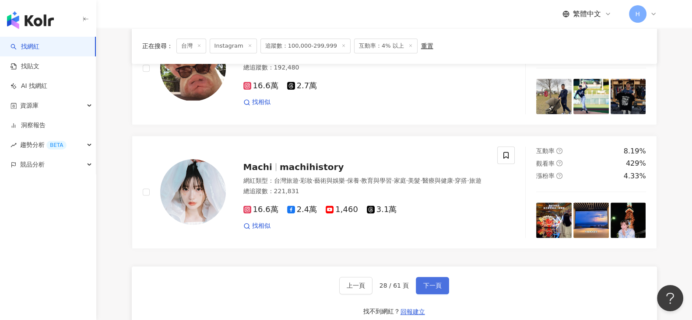
click at [428, 282] on span "下一頁" at bounding box center [432, 285] width 18 height 7
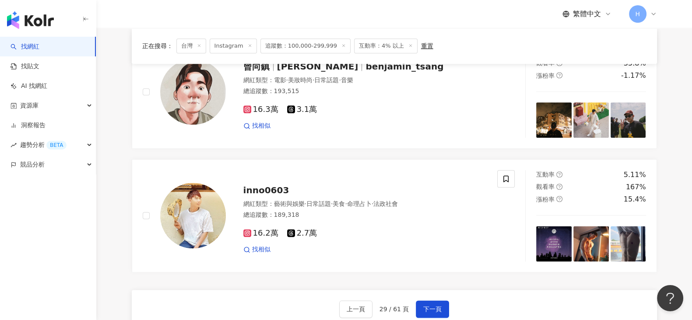
scroll to position [1394, 0]
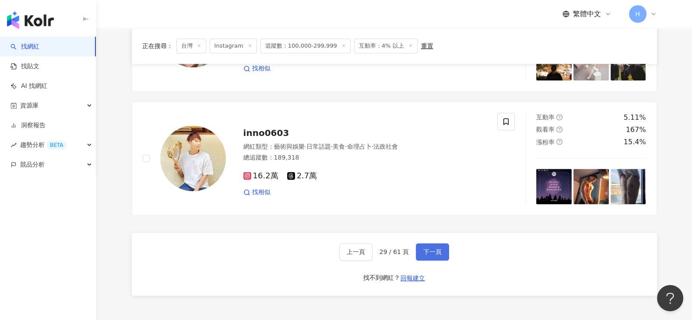
click at [434, 243] on button "下一頁" at bounding box center [432, 252] width 33 height 18
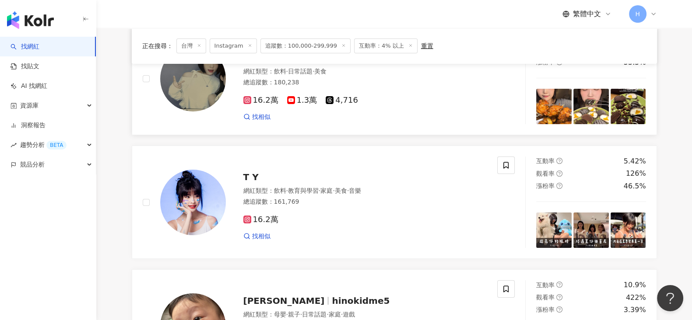
scroll to position [54, 0]
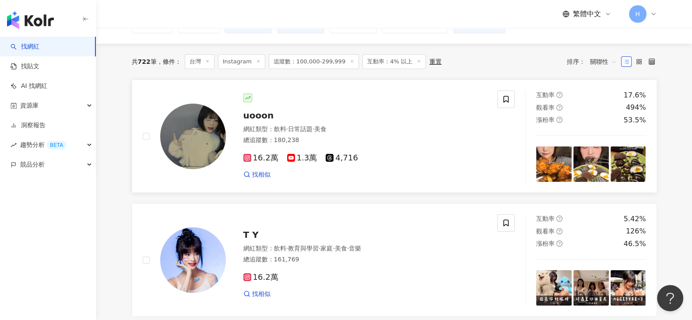
click at [201, 137] on img at bounding box center [193, 137] width 66 height 66
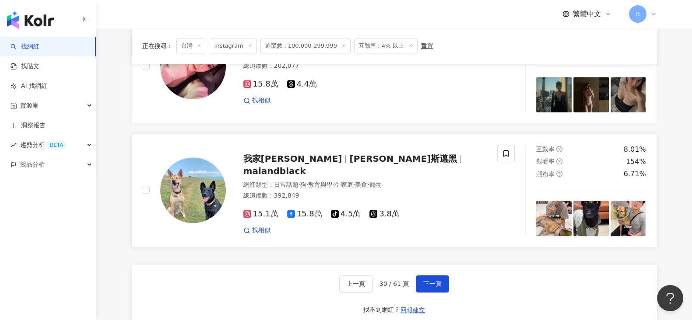
scroll to position [1421, 0]
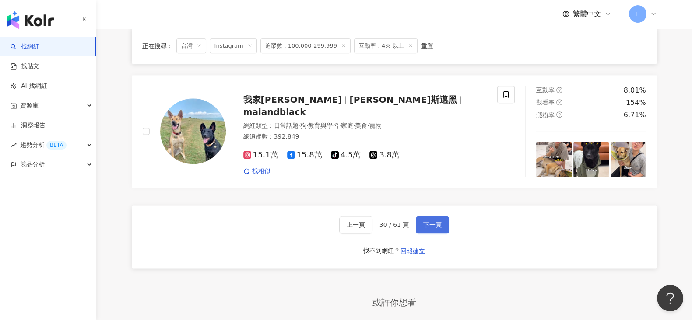
click at [431, 221] on span "下一頁" at bounding box center [432, 224] width 18 height 7
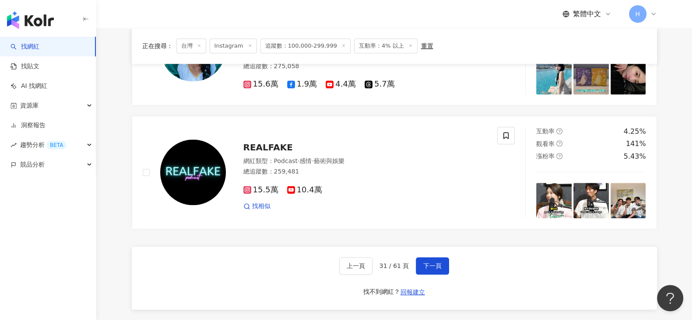
scroll to position [1499, 0]
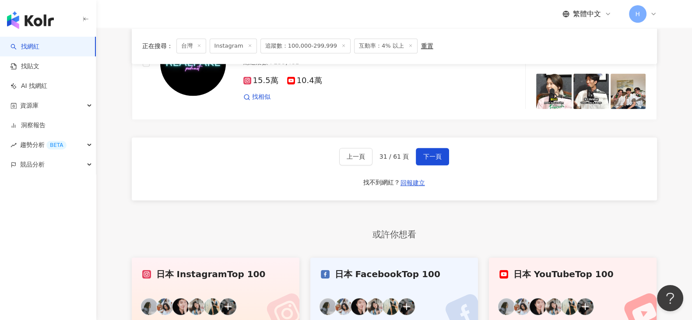
click at [449, 143] on div "上一頁 31 / 61 頁 下一頁 找不到網紅？ 回報建立" at bounding box center [394, 168] width 525 height 63
click at [423, 153] on span "下一頁" at bounding box center [432, 156] width 18 height 7
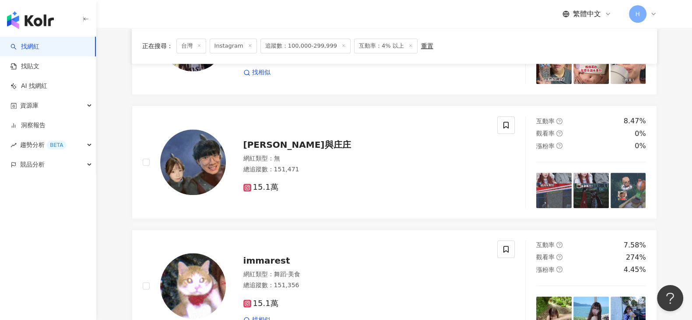
scroll to position [1376, 0]
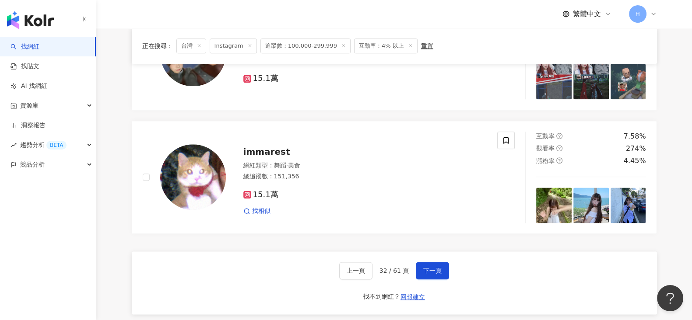
click at [431, 252] on div "上一頁 32 / 61 頁 下一頁 找不到網紅？ 回報建立" at bounding box center [394, 283] width 525 height 63
click at [432, 267] on span "下一頁" at bounding box center [432, 270] width 18 height 7
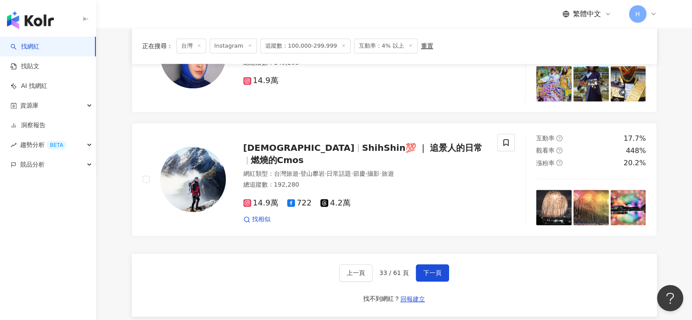
scroll to position [1476, 0]
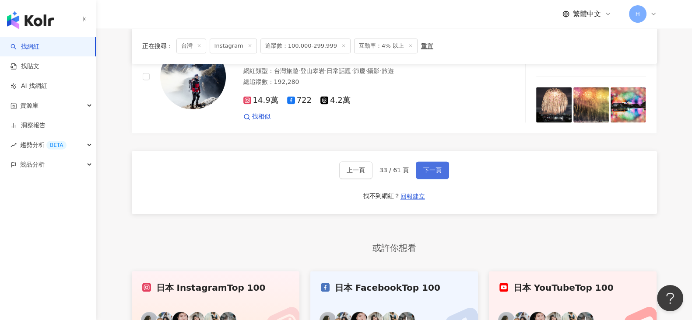
click at [431, 167] on span "下一頁" at bounding box center [432, 170] width 18 height 7
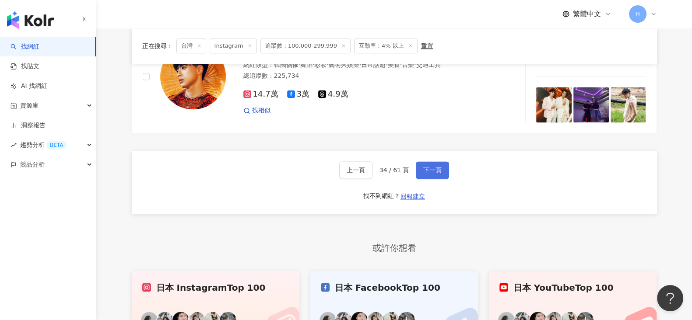
click at [441, 166] on button "下一頁" at bounding box center [432, 170] width 33 height 18
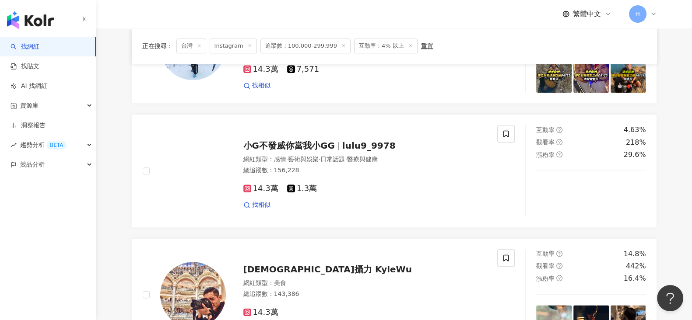
scroll to position [1367, 0]
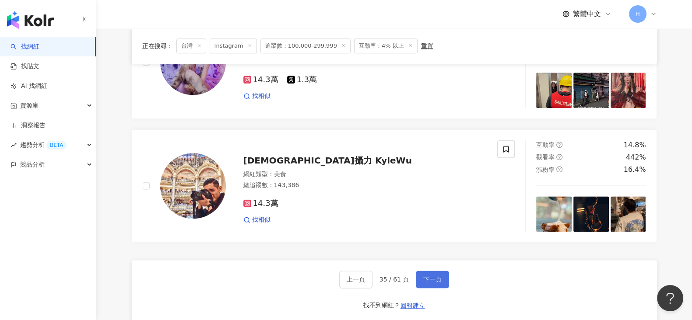
click at [441, 274] on button "下一頁" at bounding box center [432, 280] width 33 height 18
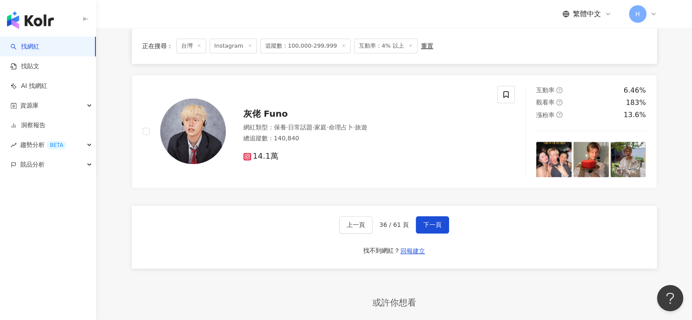
scroll to position [1421, 0]
drag, startPoint x: 428, startPoint y: 218, endPoint x: 426, endPoint y: 167, distance: 50.8
click at [428, 221] on span "下一頁" at bounding box center [432, 224] width 18 height 7
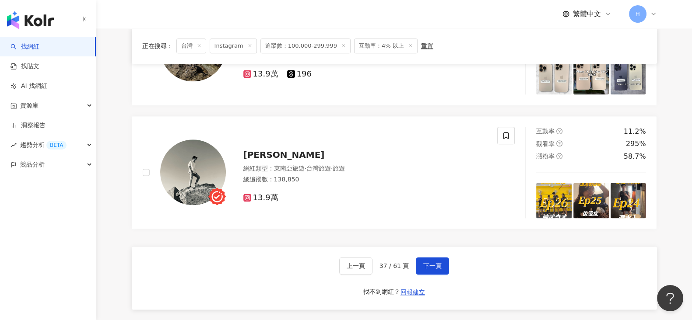
scroll to position [1404, 0]
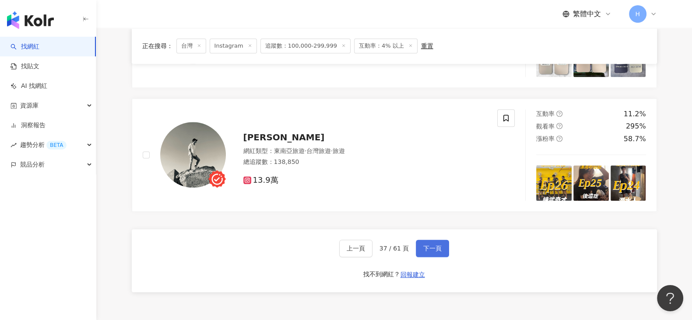
click at [426, 245] on span "下一頁" at bounding box center [432, 248] width 18 height 7
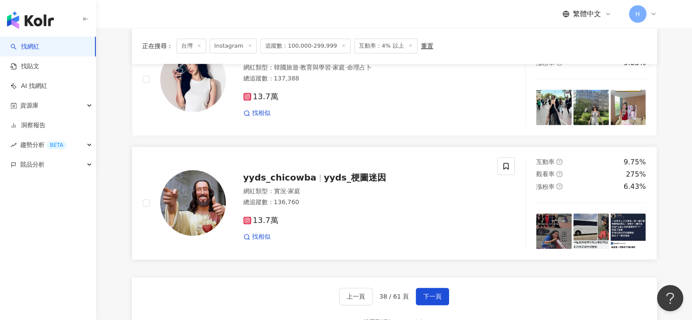
scroll to position [1367, 0]
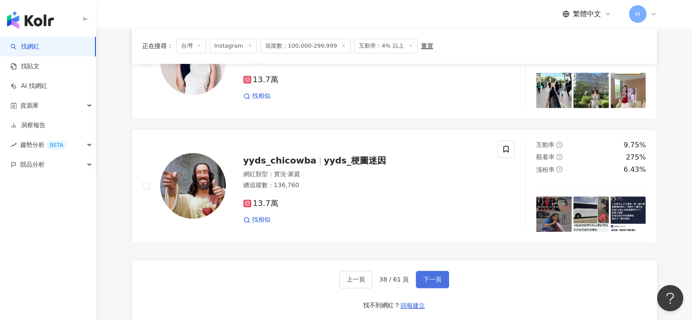
click at [421, 271] on button "下一頁" at bounding box center [432, 280] width 33 height 18
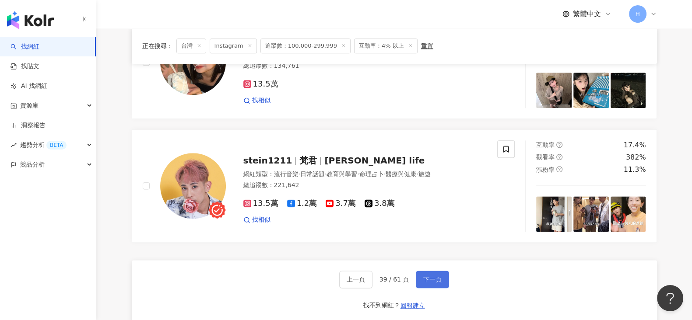
click at [436, 276] on span "下一頁" at bounding box center [432, 279] width 18 height 7
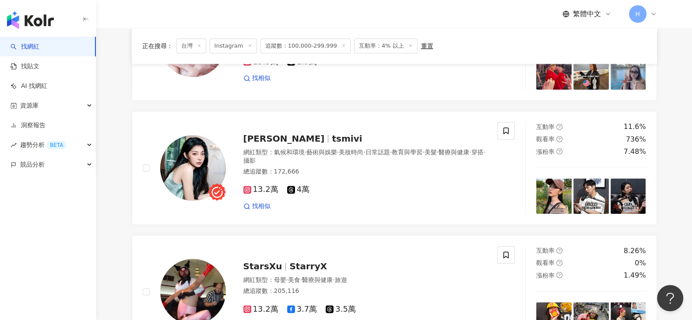
scroll to position [1421, 0]
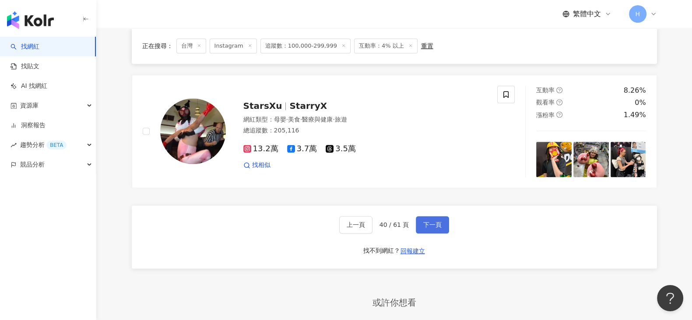
click at [436, 224] on span "下一頁" at bounding box center [432, 224] width 18 height 7
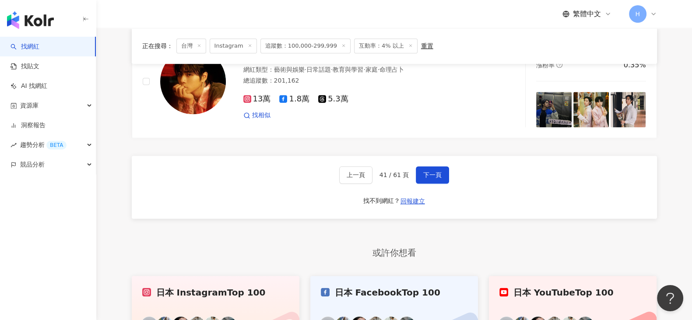
scroll to position [1476, 0]
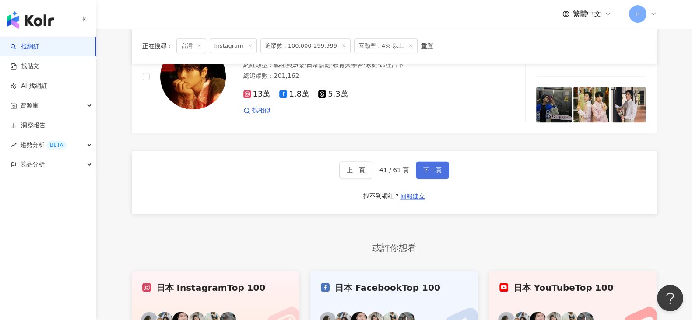
click at [424, 161] on button "下一頁" at bounding box center [432, 170] width 33 height 18
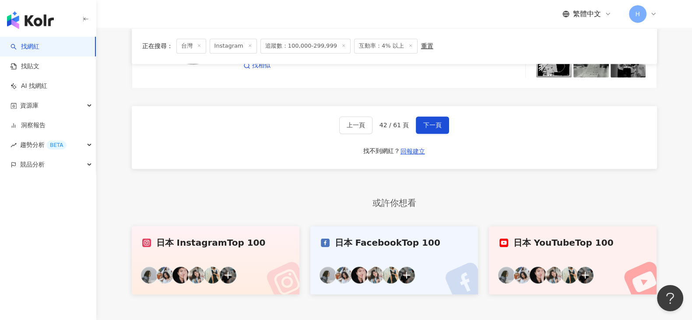
scroll to position [1531, 0]
click at [446, 116] on button "下一頁" at bounding box center [432, 125] width 33 height 18
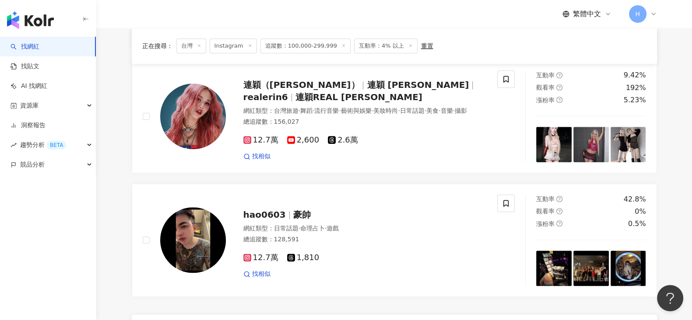
scroll to position [1421, 0]
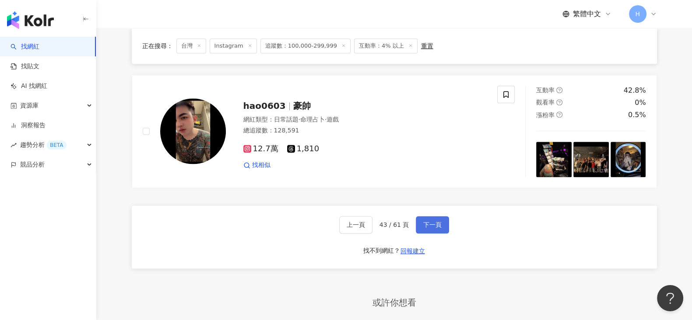
click at [432, 221] on span "下一頁" at bounding box center [432, 224] width 18 height 7
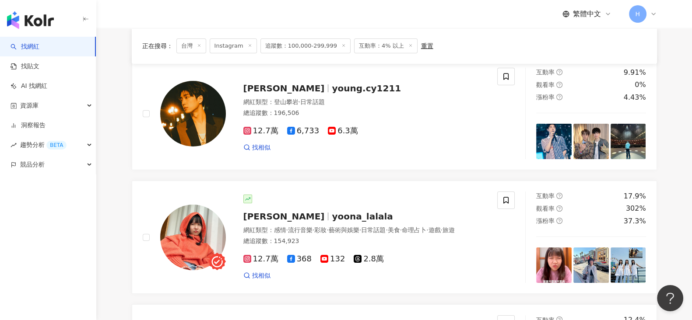
scroll to position [0, 0]
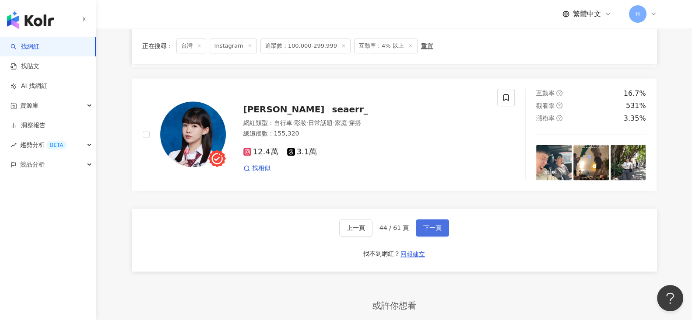
click at [431, 224] on span "下一頁" at bounding box center [432, 227] width 18 height 7
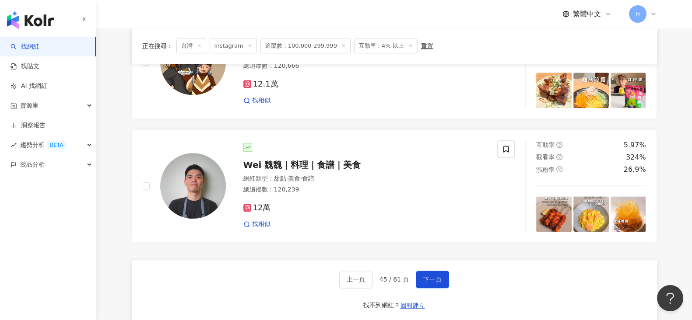
scroll to position [1313, 0]
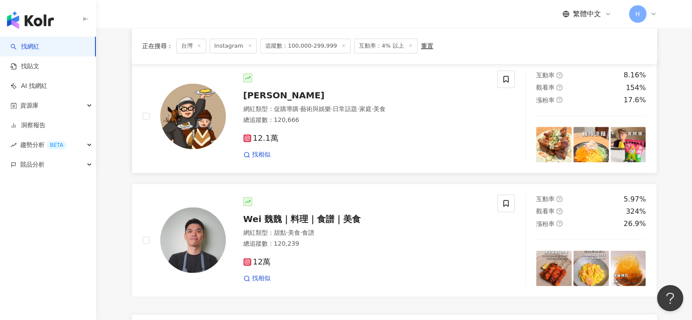
click at [316, 109] on span "藝術與娛樂" at bounding box center [315, 108] width 31 height 7
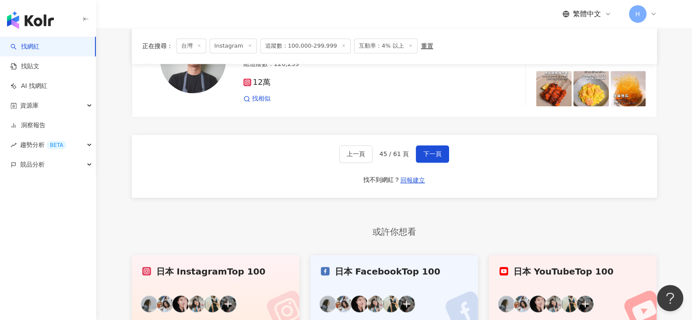
scroll to position [1531, 0]
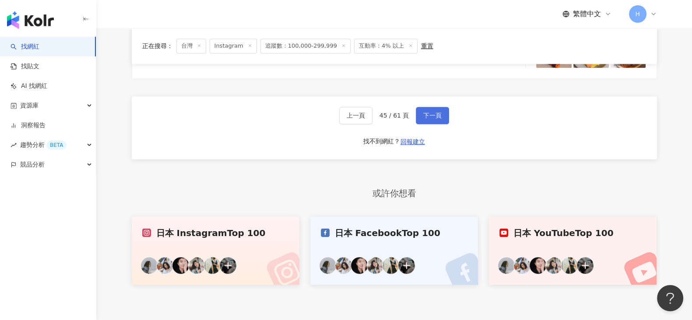
click at [431, 112] on span "下一頁" at bounding box center [432, 115] width 18 height 7
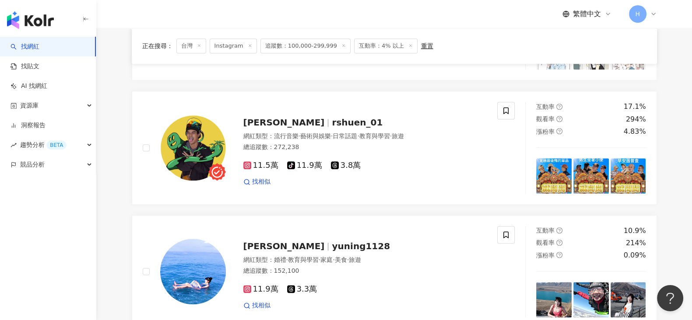
scroll to position [1367, 0]
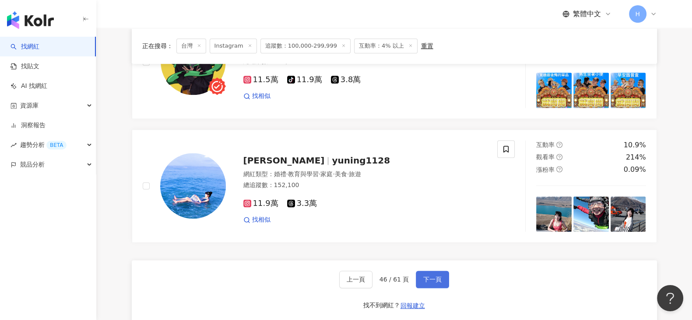
click at [434, 278] on span "下一頁" at bounding box center [432, 279] width 18 height 7
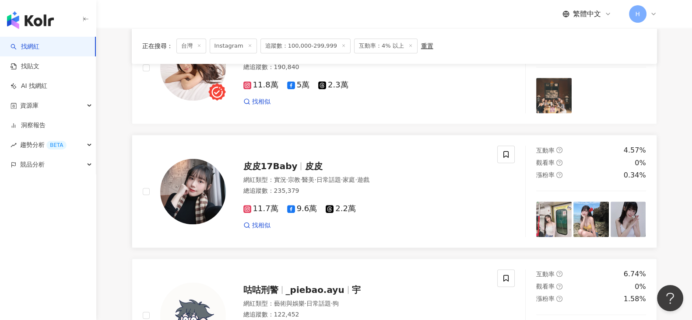
scroll to position [1421, 0]
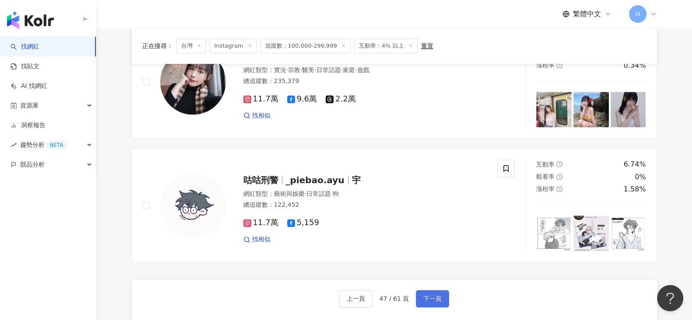
click at [427, 300] on span "下一頁" at bounding box center [432, 298] width 18 height 7
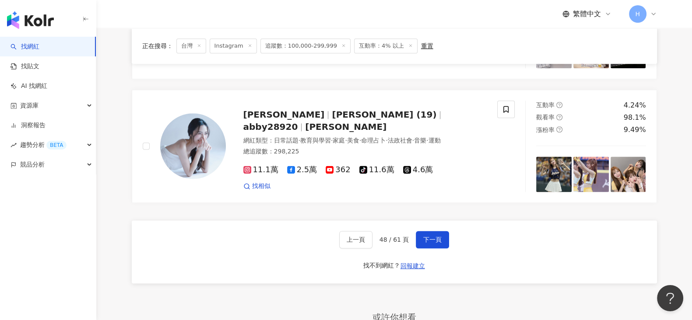
scroll to position [1423, 0]
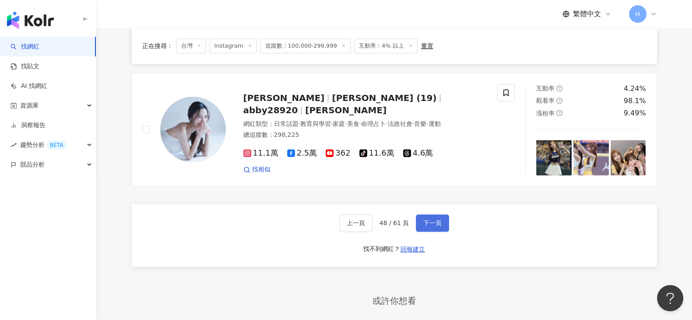
click at [434, 223] on span "下一頁" at bounding box center [432, 223] width 18 height 7
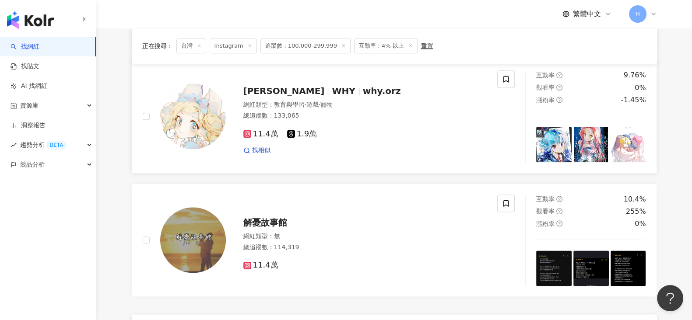
scroll to position [1476, 0]
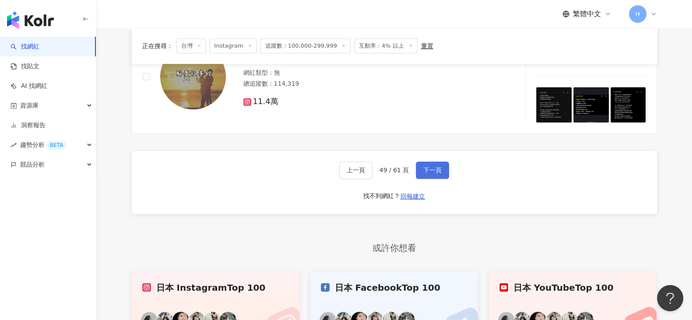
click at [423, 167] on span "下一頁" at bounding box center [432, 170] width 18 height 7
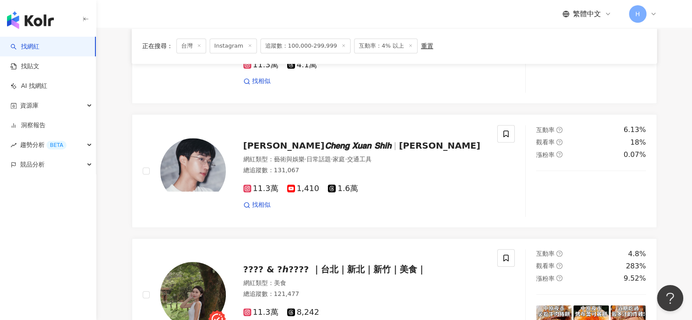
scroll to position [1421, 0]
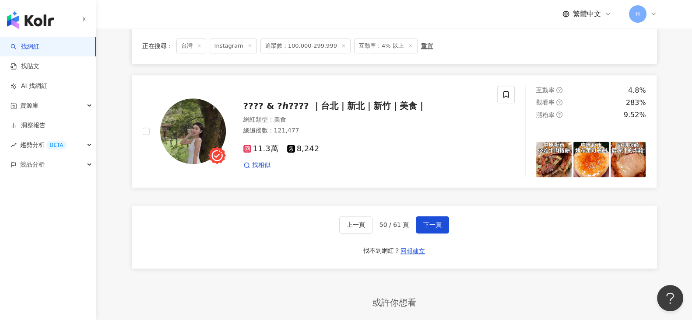
click at [354, 116] on div "網紅類型 ： 美食" at bounding box center [365, 120] width 244 height 9
click at [440, 225] on button "下一頁" at bounding box center [432, 225] width 33 height 18
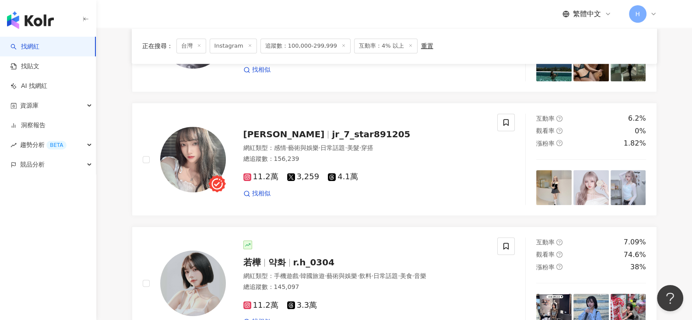
scroll to position [547, 0]
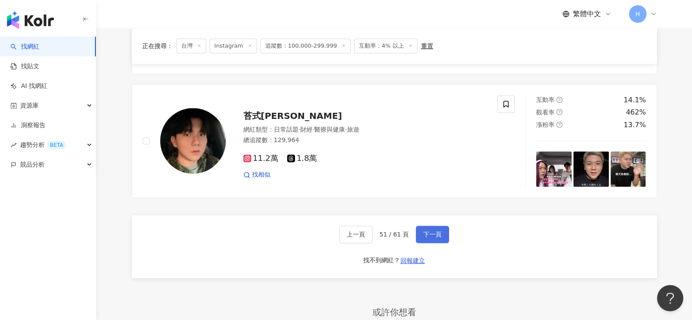
click at [425, 231] on span "下一頁" at bounding box center [432, 234] width 18 height 7
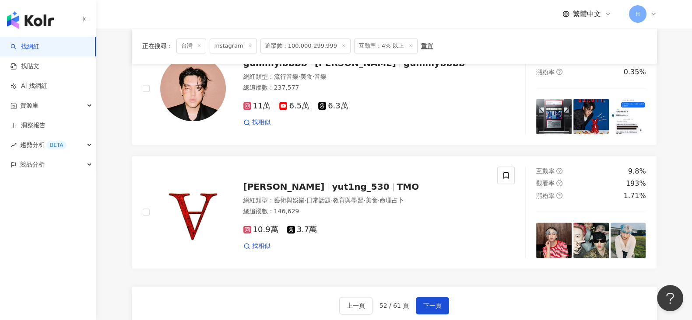
scroll to position [1450, 0]
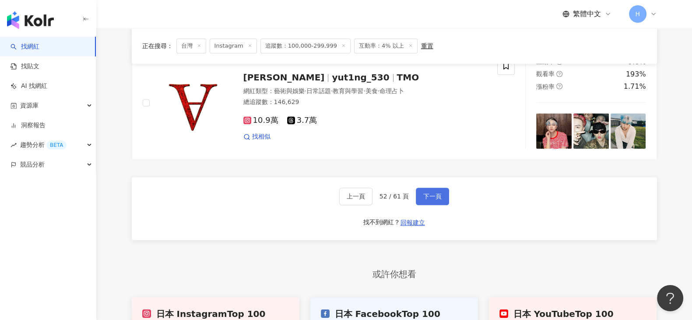
click at [433, 199] on span "下一頁" at bounding box center [432, 196] width 18 height 7
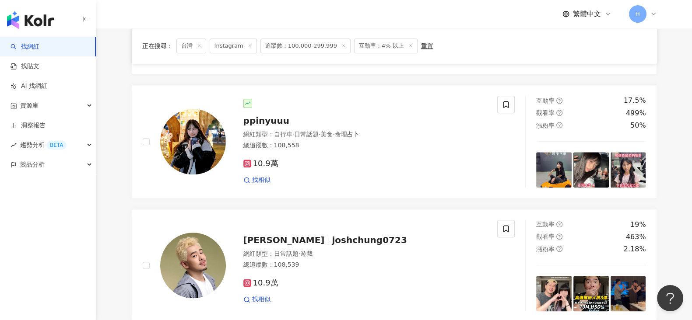
scroll to position [1148, 0]
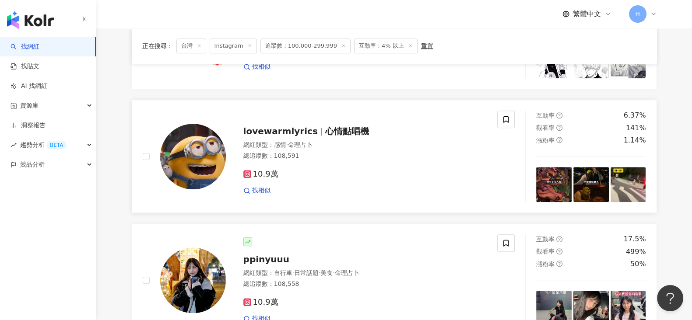
click at [445, 178] on div "10.9萬 找相似" at bounding box center [365, 179] width 244 height 32
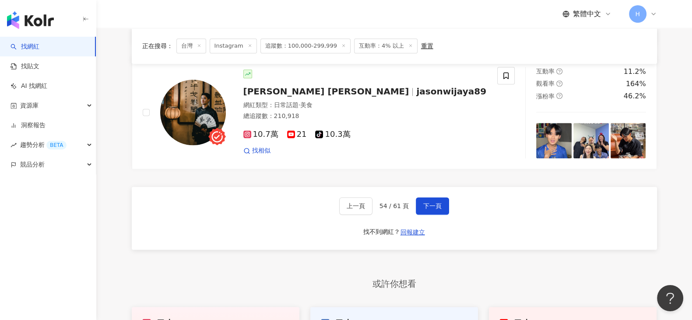
scroll to position [1470, 0]
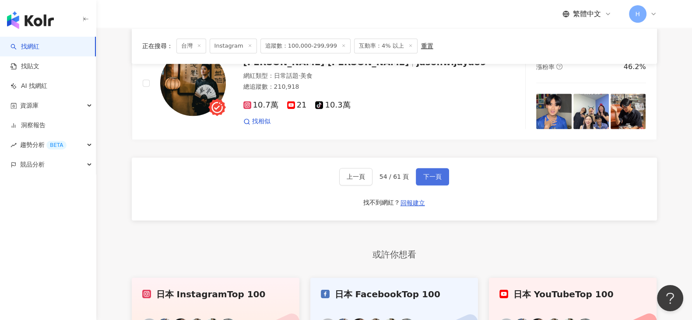
click at [437, 179] on button "下一頁" at bounding box center [432, 177] width 33 height 18
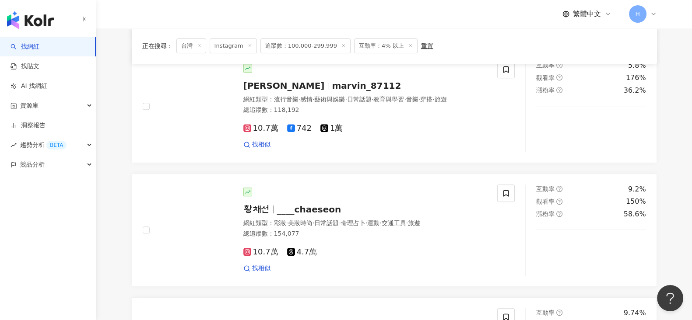
scroll to position [1417, 0]
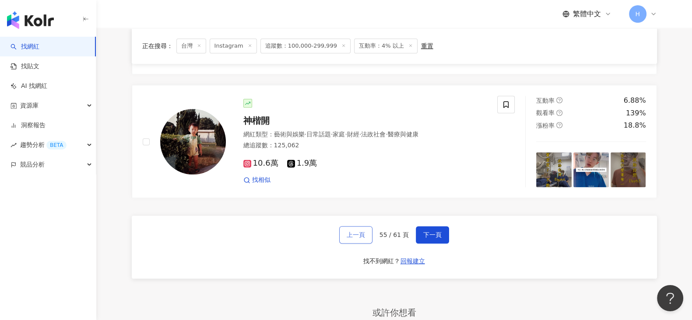
click at [355, 231] on span "上一頁" at bounding box center [356, 234] width 18 height 7
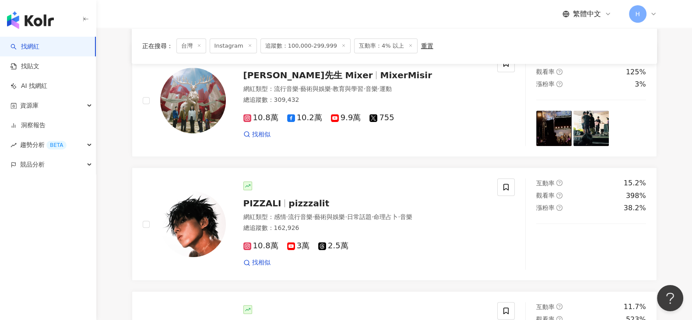
scroll to position [1360, 0]
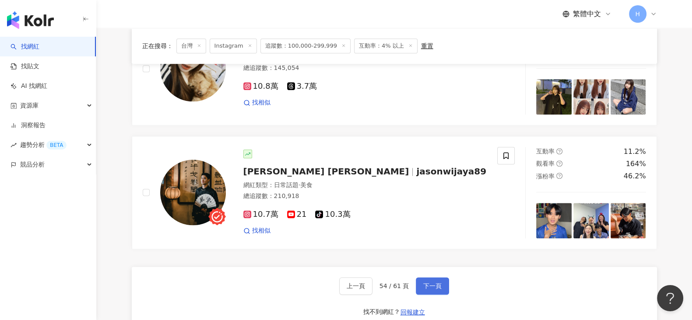
click at [431, 277] on button "下一頁" at bounding box center [432, 286] width 33 height 18
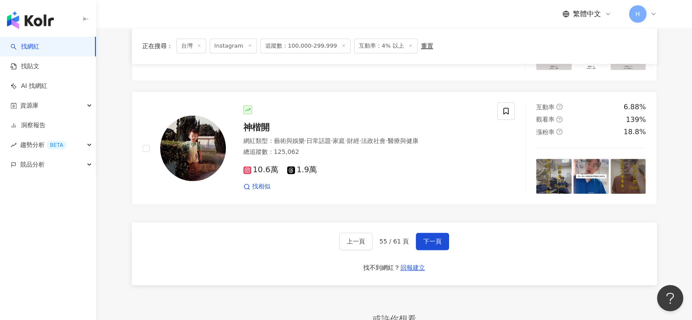
scroll to position [1483, 0]
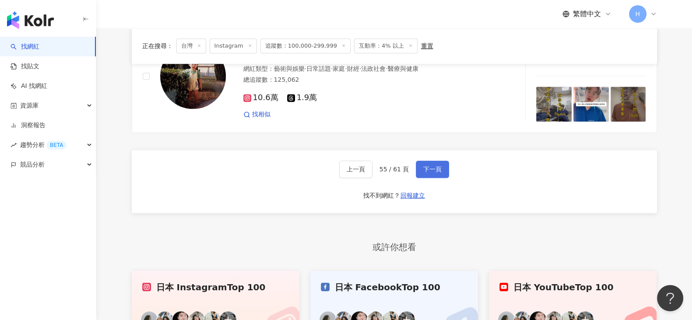
click at [440, 163] on button "下一頁" at bounding box center [432, 170] width 33 height 18
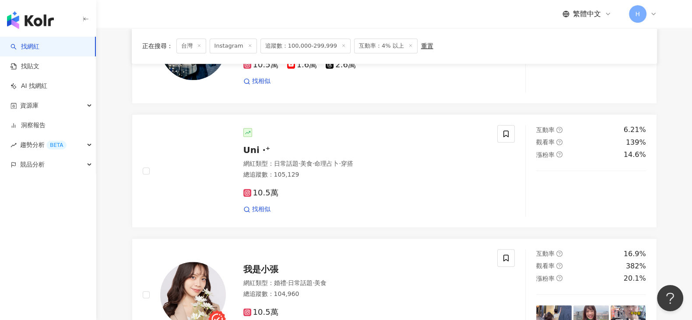
scroll to position [1367, 0]
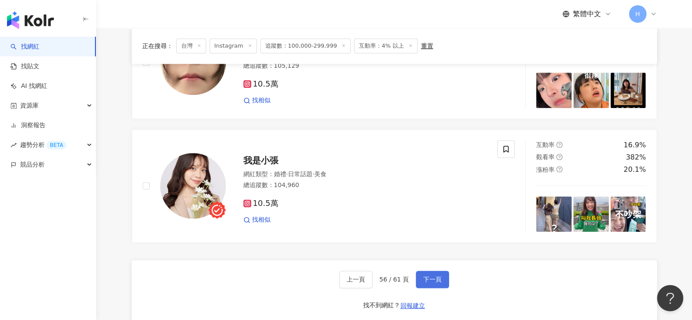
click at [441, 273] on button "下一頁" at bounding box center [432, 280] width 33 height 18
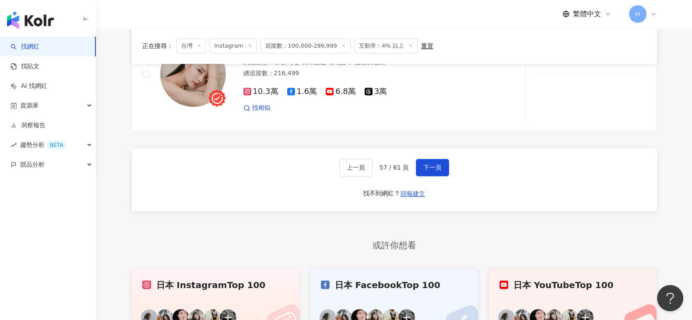
scroll to position [1531, 0]
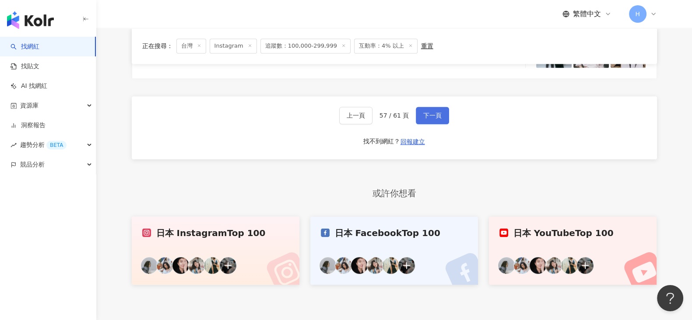
click at [421, 119] on button "下一頁" at bounding box center [432, 116] width 33 height 18
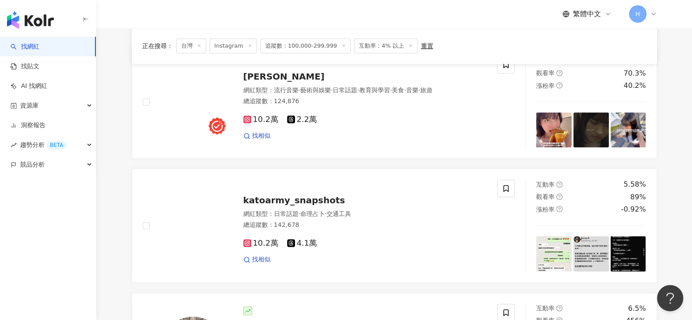
scroll to position [1367, 0]
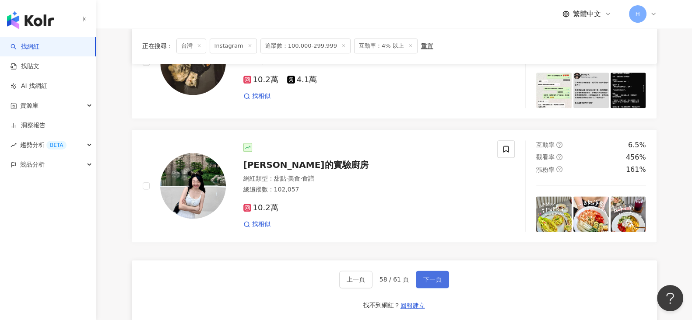
click at [432, 280] on button "下一頁" at bounding box center [432, 280] width 33 height 18
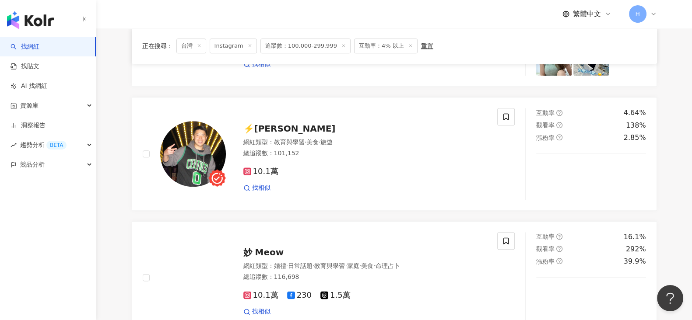
scroll to position [1476, 0]
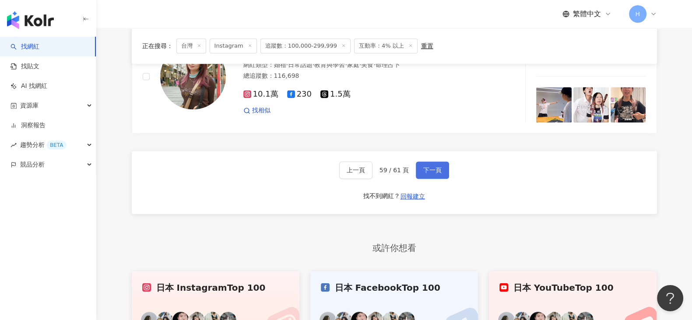
click at [437, 167] on span "下一頁" at bounding box center [432, 170] width 18 height 7
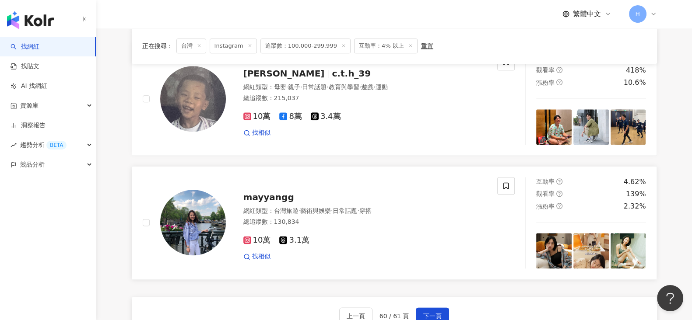
scroll to position [1384, 0]
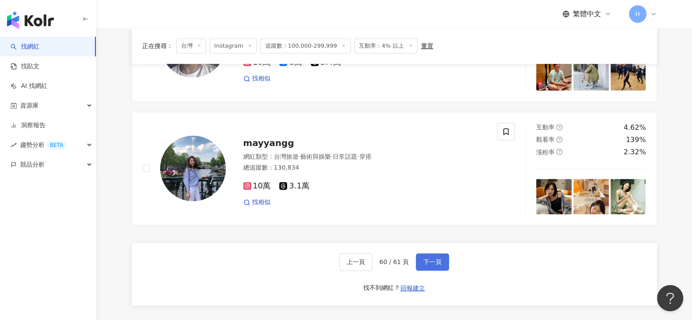
click at [437, 261] on span "下一頁" at bounding box center [432, 262] width 18 height 7
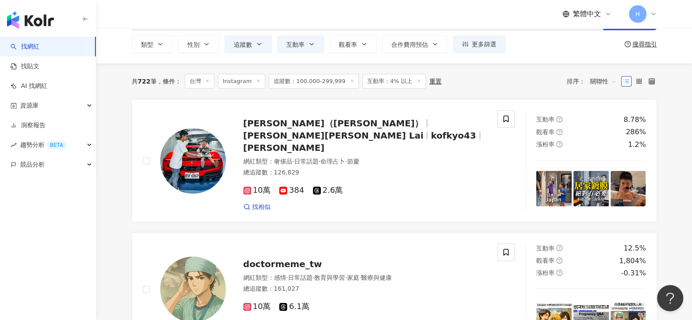
scroll to position [0, 0]
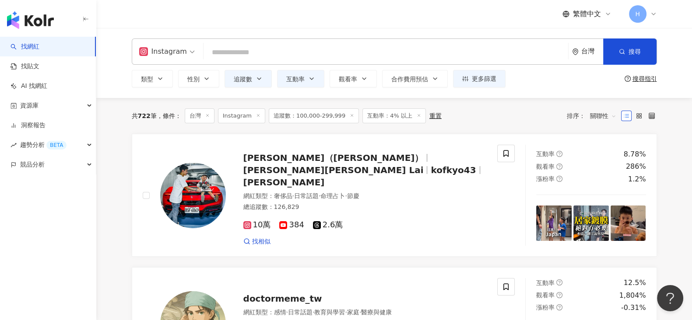
click at [236, 55] on input "search" at bounding box center [385, 52] width 357 height 17
paste input "**********"
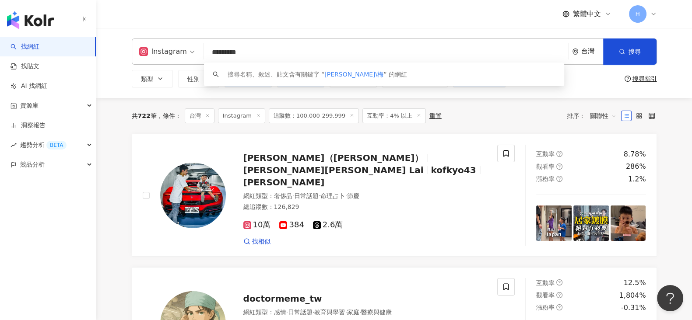
type input "********"
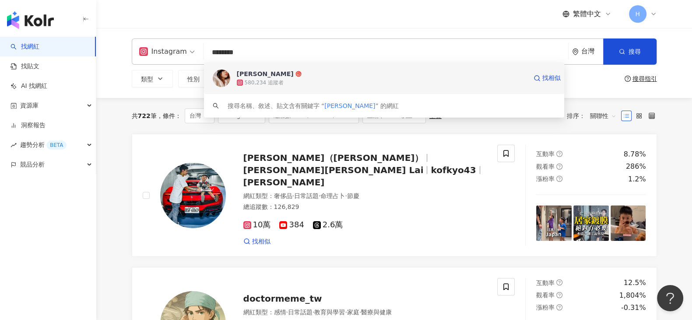
click at [280, 89] on div "AMBER李安柏 580,234 追蹤者 找相似" at bounding box center [384, 79] width 361 height 32
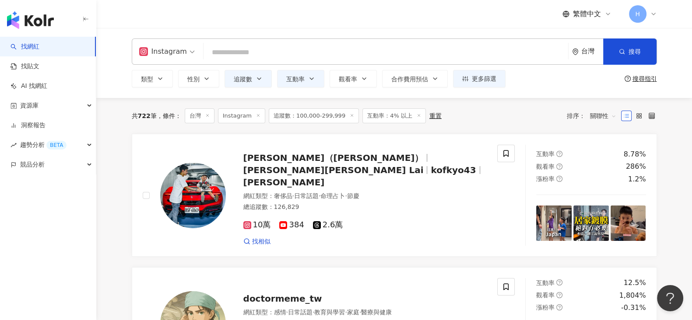
click at [309, 55] on input "search" at bounding box center [385, 52] width 357 height 17
paste input "**********"
type input "**********"
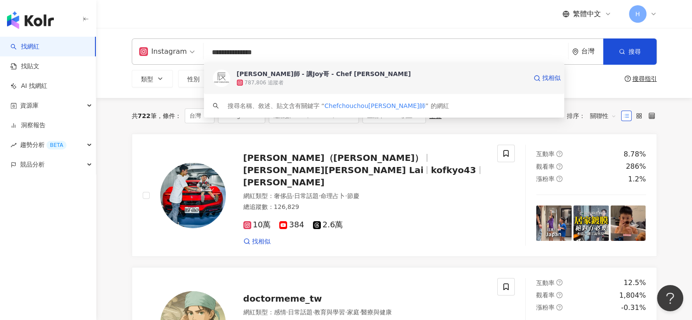
click at [336, 83] on div "787,806 追蹤者" at bounding box center [382, 82] width 290 height 9
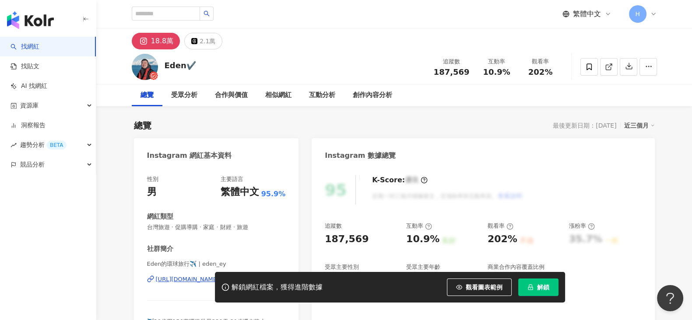
click at [179, 287] on div "解鎖網紅檔案，獲得進階數據 觀看圖表範例 解鎖" at bounding box center [346, 287] width 692 height 31
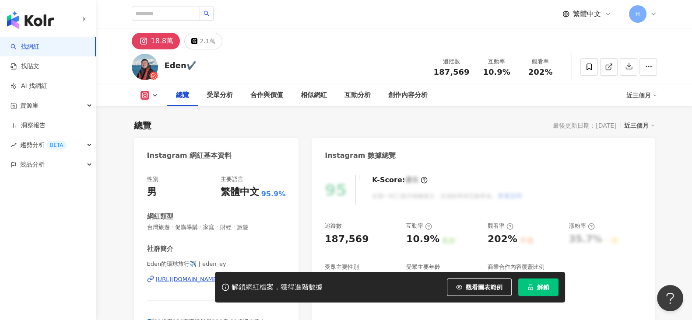
click at [210, 276] on div "https://www.instagram.com/eden_ey/" at bounding box center [187, 280] width 63 height 8
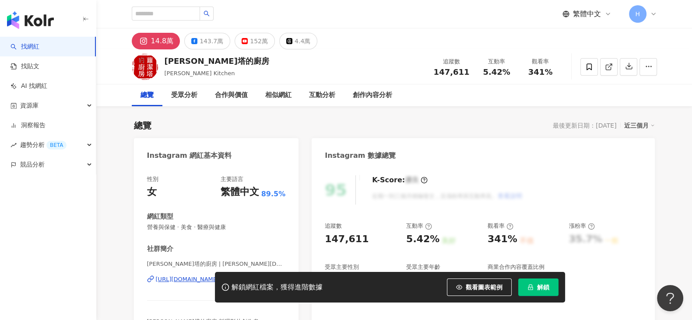
scroll to position [109, 0]
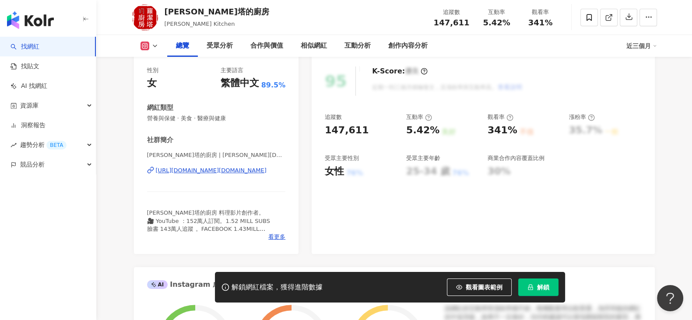
click at [216, 167] on div "https://www.instagram.com/rosalina.kitchen/" at bounding box center [211, 171] width 111 height 8
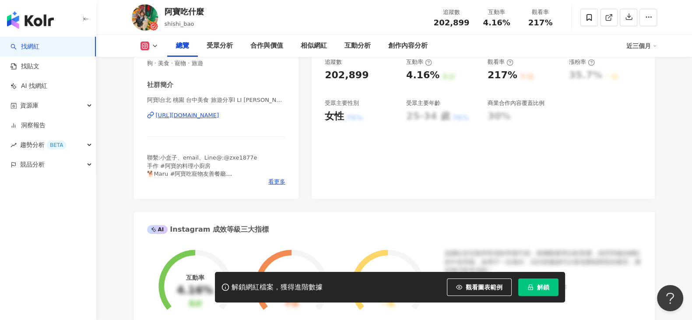
click at [219, 116] on div "https://www.instagram.com/shishi_bao/" at bounding box center [187, 116] width 63 height 8
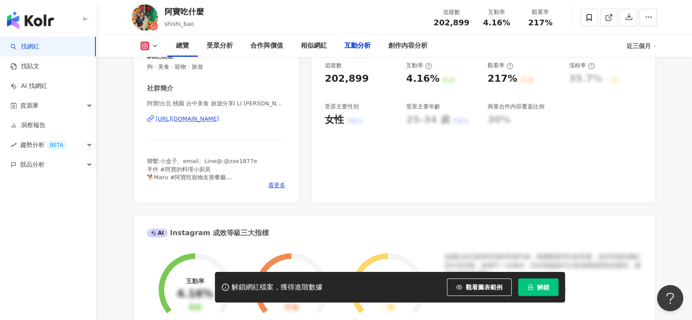
scroll to position [2023, 0]
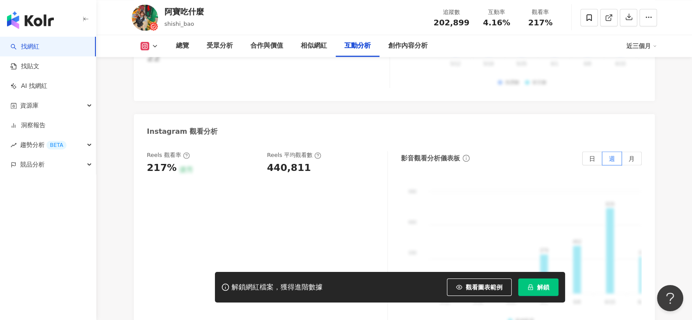
drag, startPoint x: 268, startPoint y: 115, endPoint x: 332, endPoint y: 118, distance: 64.0
click at [303, 161] on div "440,811" at bounding box center [289, 168] width 44 height 14
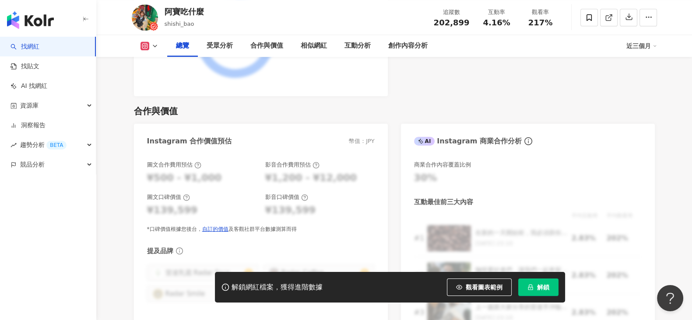
scroll to position [273, 0]
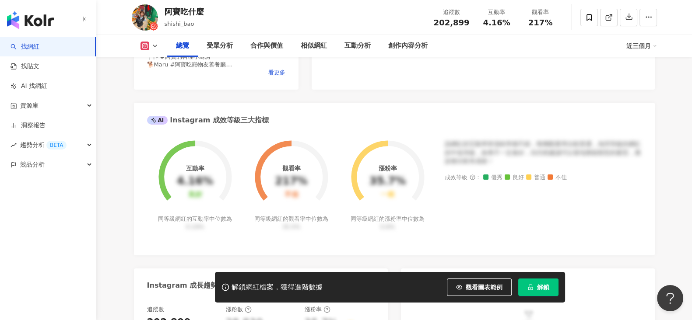
click at [39, 43] on link "找網紅" at bounding box center [25, 46] width 29 height 9
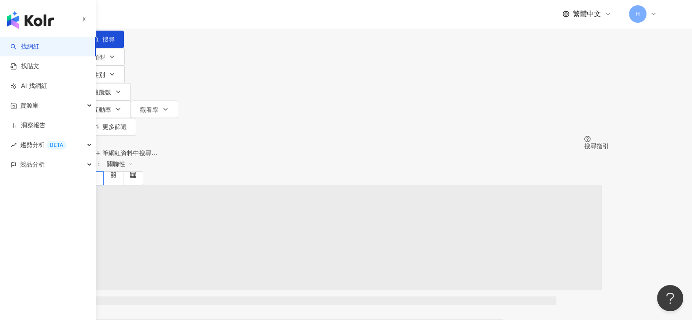
click at [211, 17] on input "search" at bounding box center [175, 8] width 71 height 17
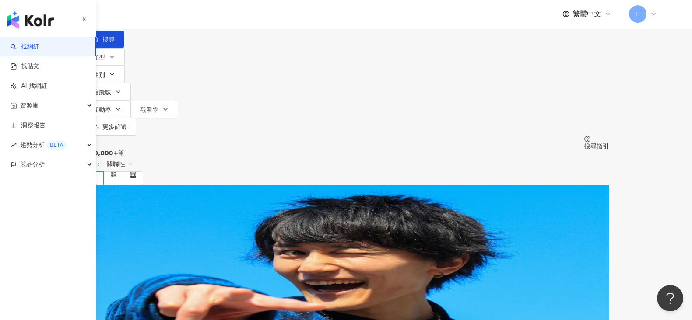
click at [584, 31] on div "日本" at bounding box center [346, 24] width 525 height 14
click at [536, 73] on div "台灣" at bounding box center [535, 68] width 12 height 10
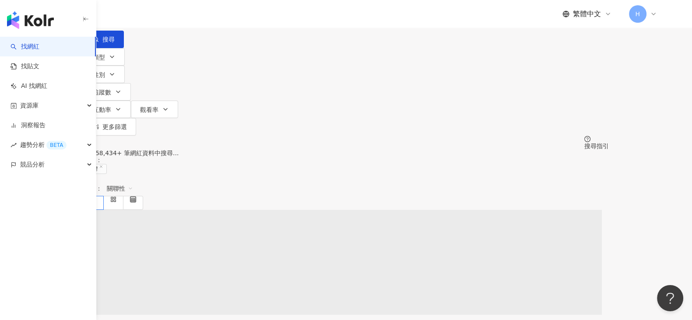
click at [211, 17] on input "search" at bounding box center [175, 8] width 71 height 17
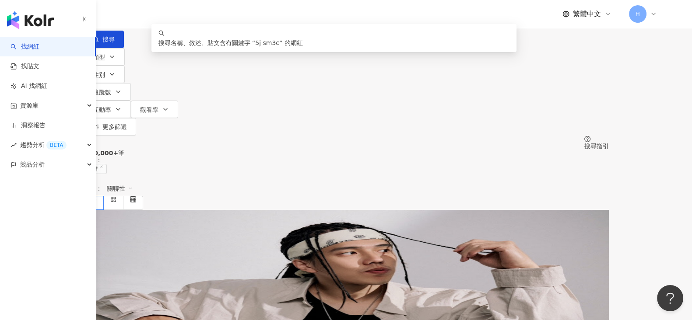
type input "*"
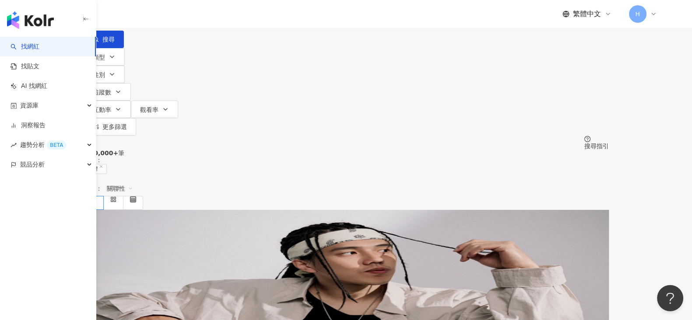
click at [251, 22] on div "繁體中文 H" at bounding box center [394, 14] width 525 height 28
click at [517, 90] on div "不分平台 台灣 搜尋 keyword 搜尋名稱、敘述、貼文含有關鍵字 “ 5 ” 的網紅 類型 性別 追蹤數 互動率 觀看率 更多篩選 搜尋指引" at bounding box center [346, 75] width 692 height 150
drag, startPoint x: 336, startPoint y: 41, endPoint x: 339, endPoint y: 48, distance: 7.6
click at [336, 42] on div "不分平台 台灣 搜尋 keyword 搜尋名稱、敘述、貼文含有關鍵字 “ 5 ” 的網紅" at bounding box center [346, 24] width 525 height 48
click at [211, 17] on input "search" at bounding box center [175, 8] width 71 height 17
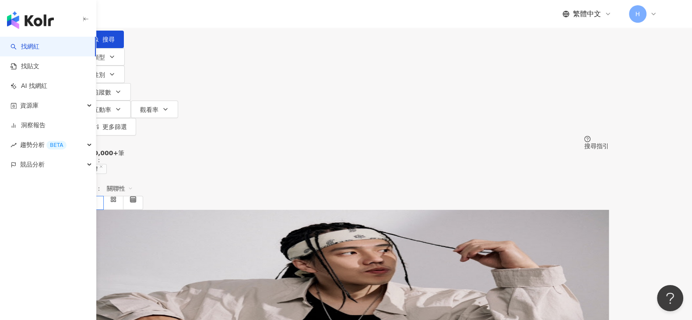
type input "***"
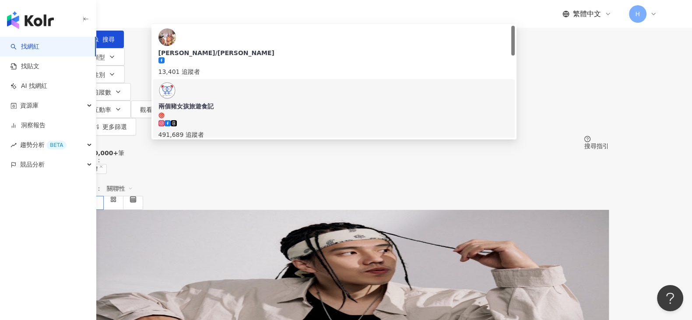
click at [284, 130] on div "491,689 追蹤者" at bounding box center [333, 135] width 351 height 10
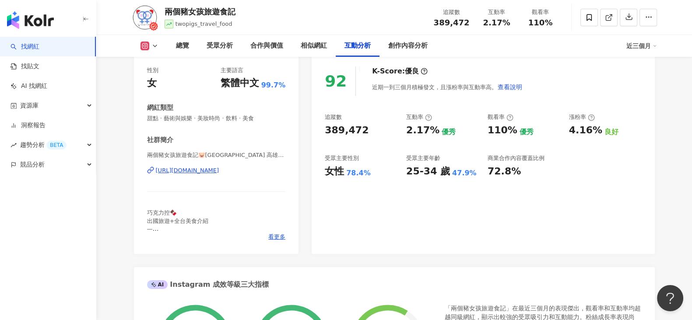
scroll to position [1944, 0]
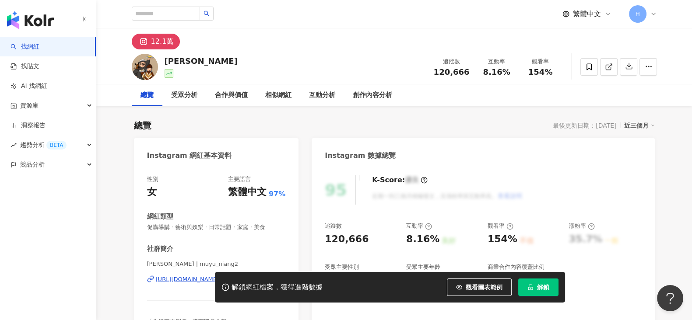
scroll to position [164, 0]
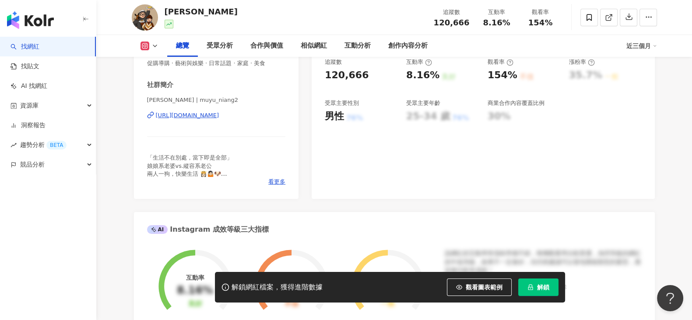
click at [219, 115] on div "[URL][DOMAIN_NAME]" at bounding box center [187, 116] width 63 height 8
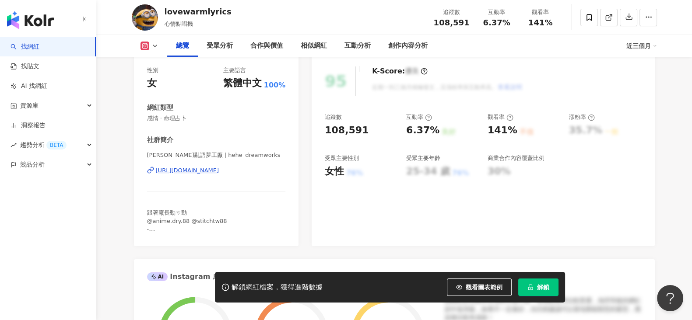
click at [219, 172] on div "https://www.instagram.com/hehe_dreamworks_/" at bounding box center [187, 171] width 63 height 8
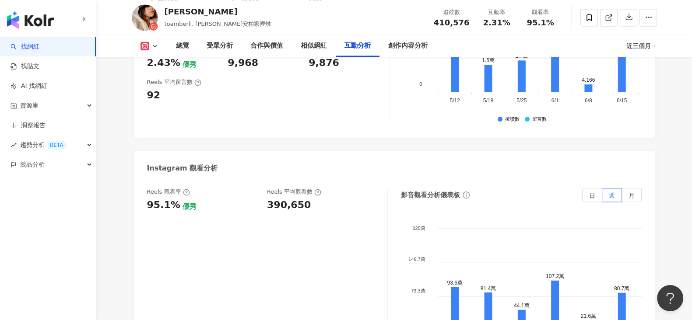
scroll to position [1912, 0]
click at [313, 188] on div "Reels 觀看率 95.1% 優秀 Reels 平均觀看數 390,650" at bounding box center [262, 200] width 231 height 24
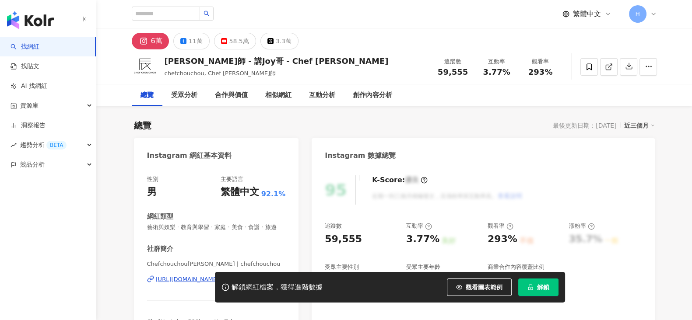
click at [533, 284] on button "解鎖" at bounding box center [538, 288] width 40 height 18
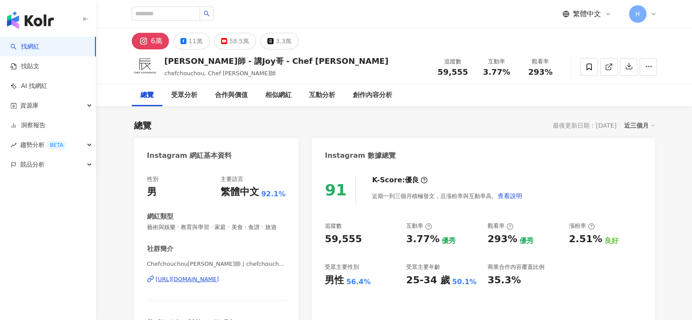
scroll to position [1894, 0]
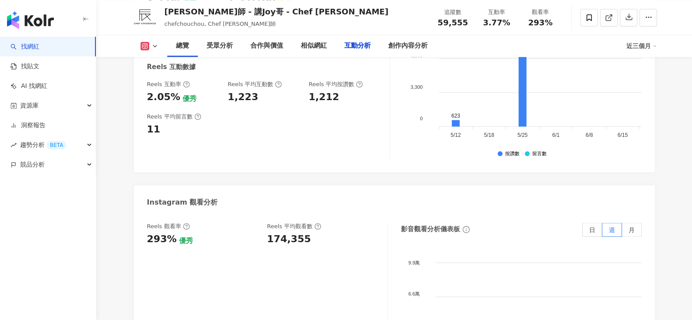
click at [302, 223] on div "Reels 觀看率 293% 優秀 [PERSON_NAME] 平均觀看數 174,355" at bounding box center [267, 310] width 241 height 175
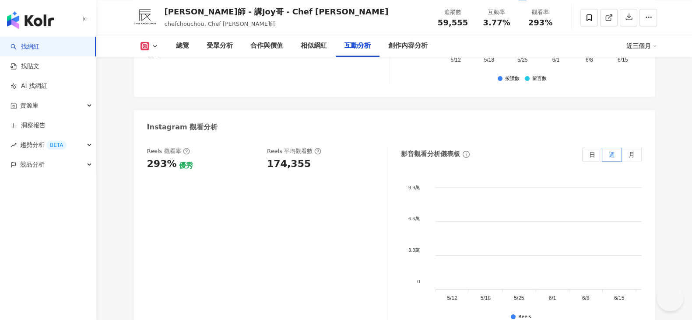
scroll to position [0, 0]
